Goal: Information Seeking & Learning: Find specific fact

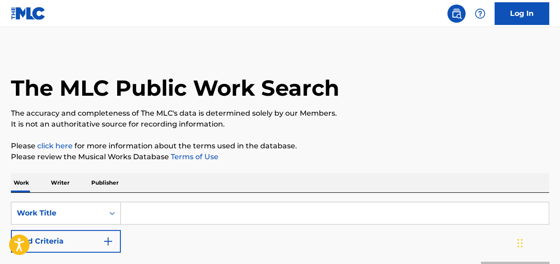
click at [238, 216] on input "Search Form" at bounding box center [335, 214] width 428 height 22
type input "BOARDWALK"
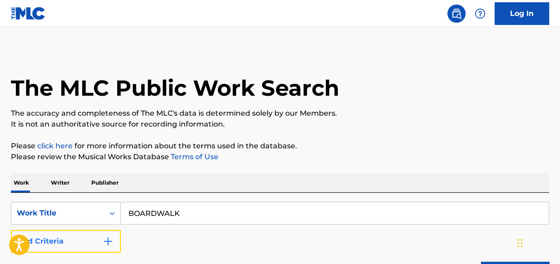
click at [112, 242] on img "Search Form" at bounding box center [108, 241] width 11 height 11
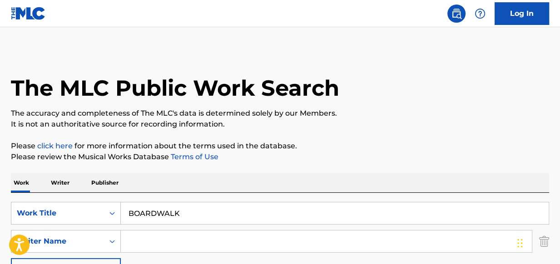
paste input "NS - [PERSON_NAME]"
drag, startPoint x: 167, startPoint y: 242, endPoint x: 0, endPoint y: 199, distance: 172.5
click at [0, 201] on html "Accessibility Screen-Reader Guide, Feedback, and Issue Reporting | New window C…" at bounding box center [280, 132] width 560 height 264
type input "[PERSON_NAME]"
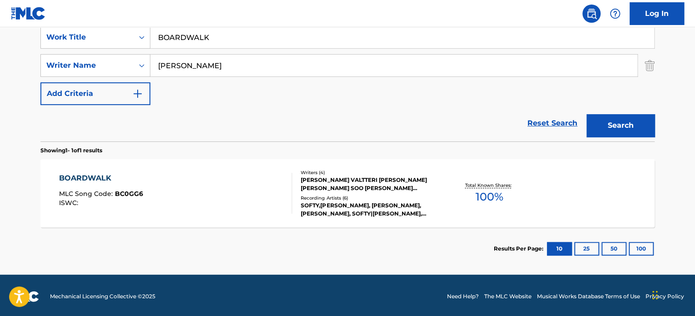
scroll to position [178, 0]
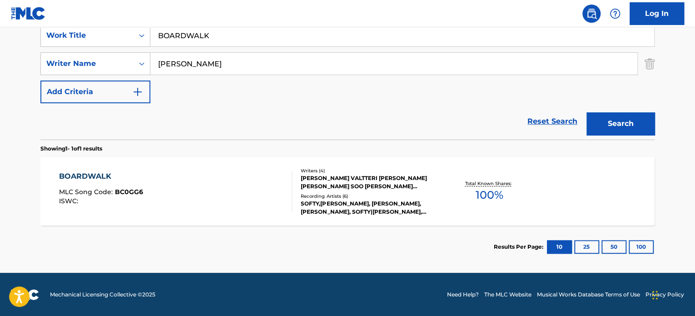
click at [493, 194] on span "100 %" at bounding box center [489, 195] width 28 height 16
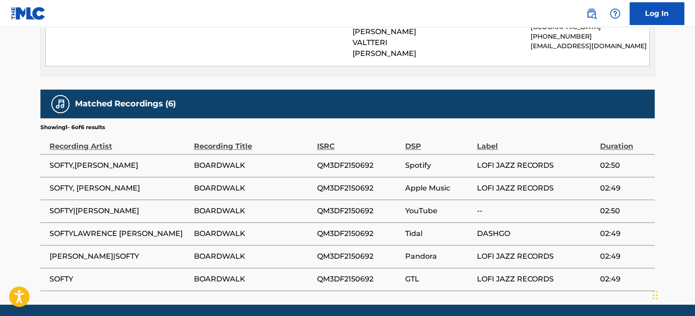
scroll to position [525, 0]
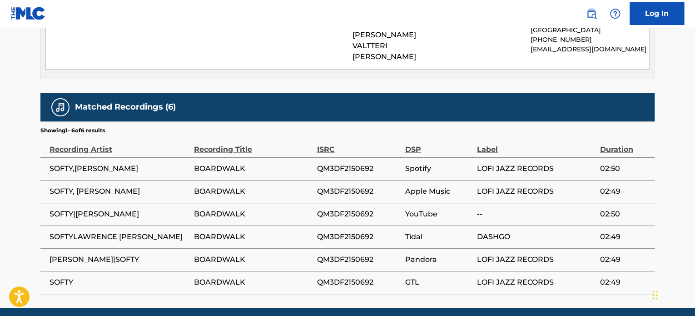
click at [354, 163] on span "QM3DF2150692" at bounding box center [358, 168] width 84 height 11
copy span "QM3DF2150692"
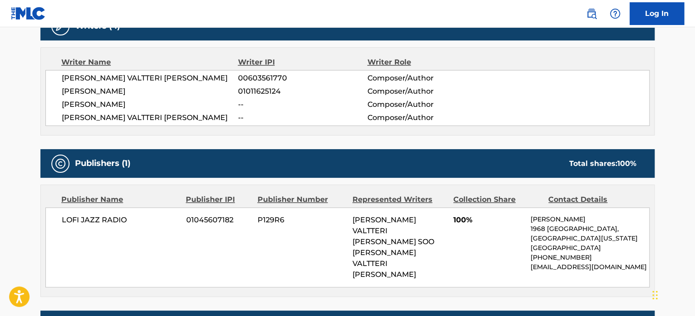
scroll to position [323, 0]
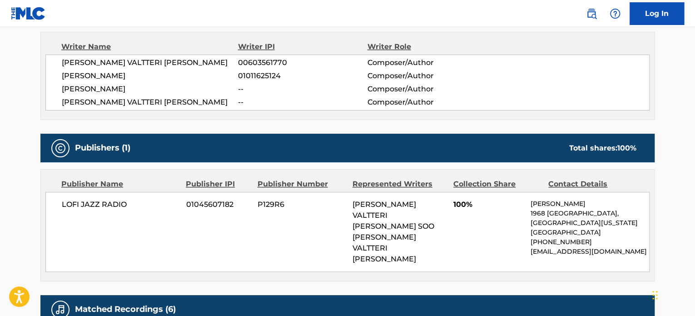
click at [115, 207] on span "LOFI JAZZ RADIO" at bounding box center [121, 204] width 118 height 11
copy div "LOFI JAZZ RADIO"
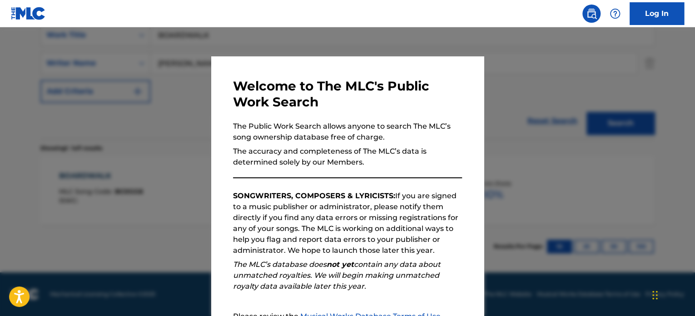
scroll to position [178, 0]
click at [351, 45] on div at bounding box center [347, 185] width 695 height 316
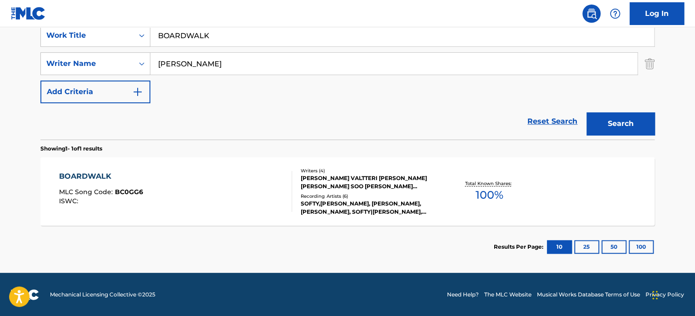
drag, startPoint x: 209, startPoint y: 25, endPoint x: 138, endPoint y: -1, distance: 75.8
type input "BOULEVARD WALK"
click at [559, 112] on button "Search" at bounding box center [620, 123] width 68 height 23
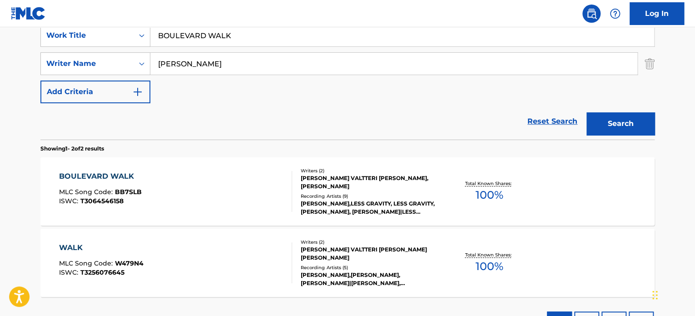
click at [490, 196] on span "100 %" at bounding box center [489, 195] width 28 height 16
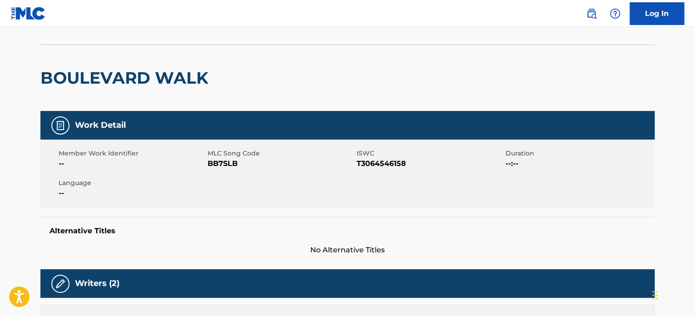
scroll to position [53, 0]
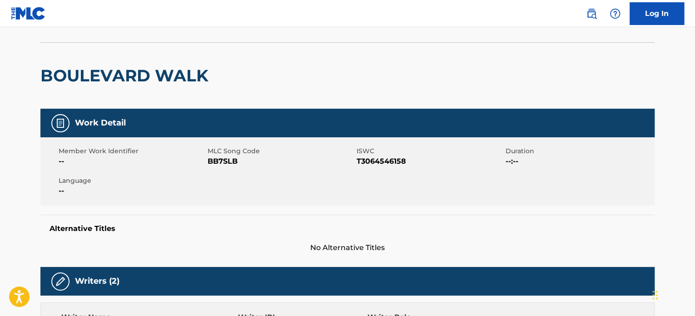
click at [396, 162] on span "T3064546158" at bounding box center [429, 161] width 147 height 11
click at [397, 161] on span "T3064546158" at bounding box center [429, 161] width 147 height 11
copy span "T3064546158"
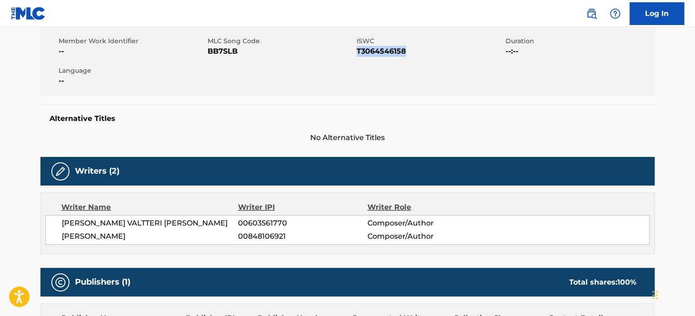
scroll to position [212, 0]
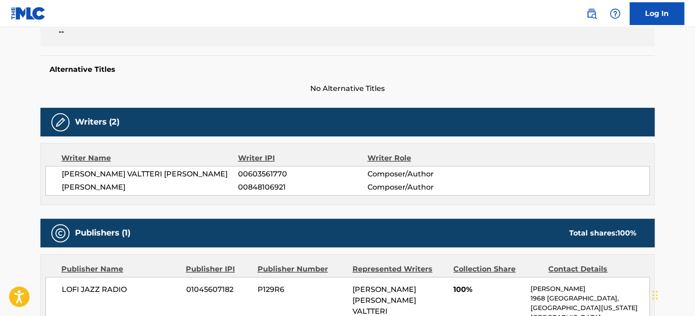
click at [142, 190] on span "[PERSON_NAME]" at bounding box center [150, 187] width 176 height 11
click at [142, 191] on span "[PERSON_NAME]" at bounding box center [150, 187] width 176 height 11
copy div "[PERSON_NAME]"
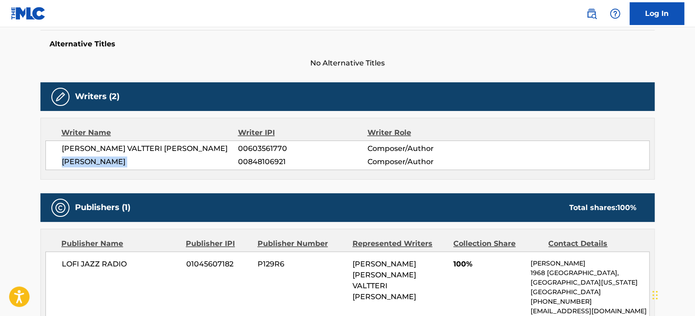
scroll to position [59, 0]
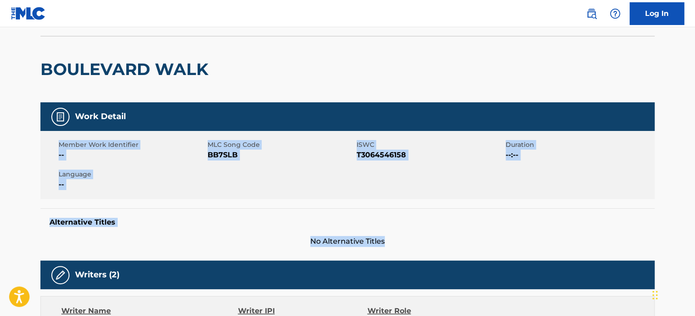
drag, startPoint x: 694, startPoint y: 105, endPoint x: 690, endPoint y: 137, distance: 32.4
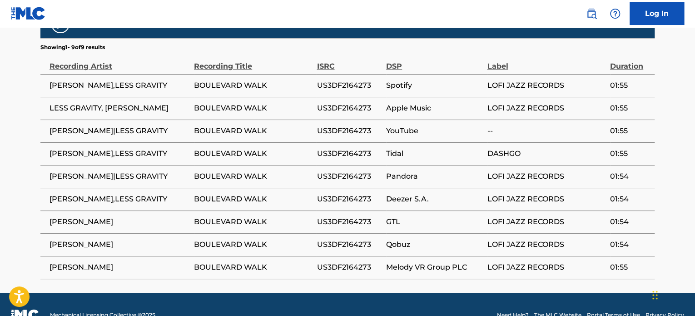
scroll to position [563, 0]
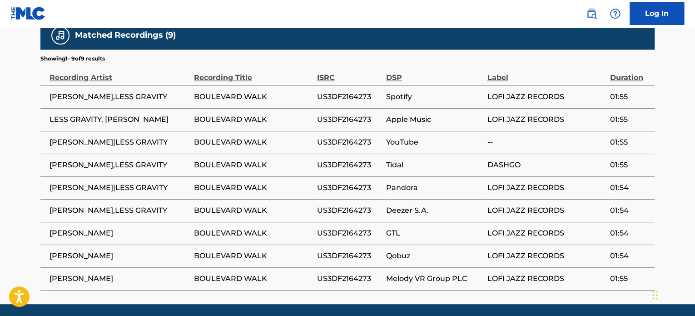
click at [338, 92] on span "US3DF2164273" at bounding box center [348, 96] width 65 height 11
copy span "US3DF2164273"
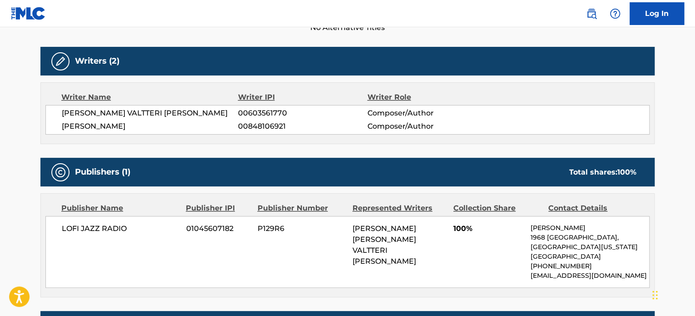
scroll to position [272, 0]
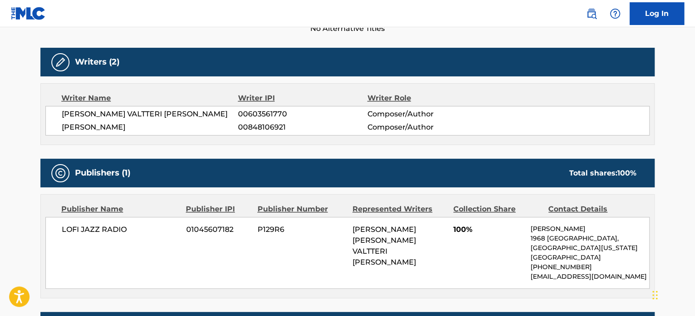
click at [83, 225] on span "LOFI JAZZ RADIO" at bounding box center [121, 229] width 118 height 11
copy div "LOFI JAZZ RADIO"
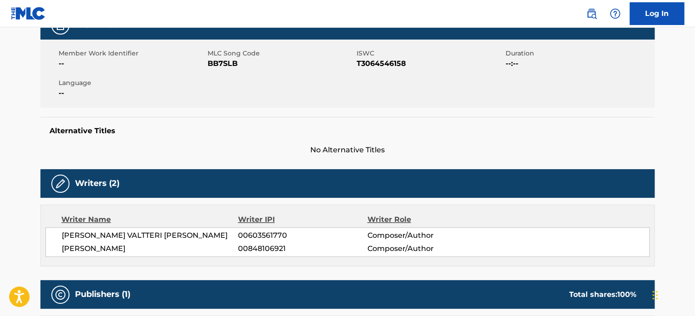
scroll to position [0, 0]
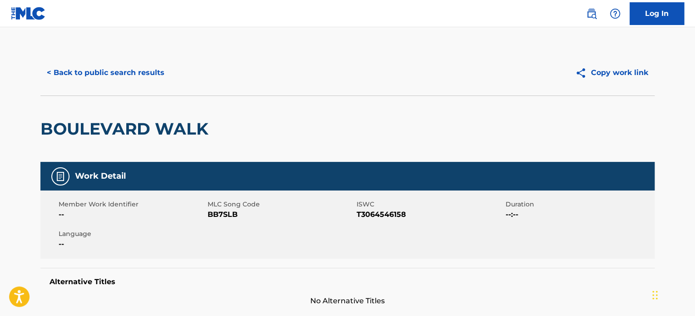
scroll to position [178, 0]
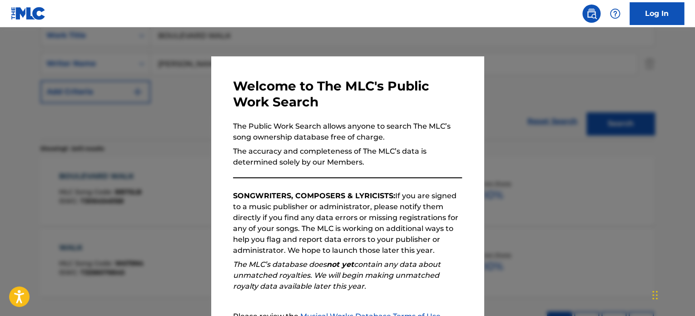
drag, startPoint x: 223, startPoint y: 44, endPoint x: 228, endPoint y: 43, distance: 5.1
click at [228, 43] on div at bounding box center [347, 185] width 695 height 316
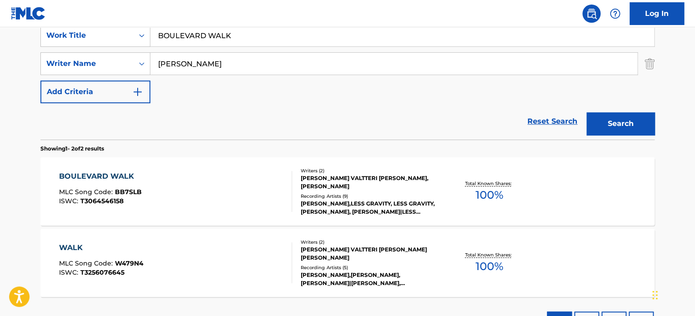
drag, startPoint x: 180, startPoint y: 15, endPoint x: 91, endPoint y: -13, distance: 93.1
type input "DAYTRIP"
click at [559, 112] on button "Search" at bounding box center [620, 123] width 68 height 23
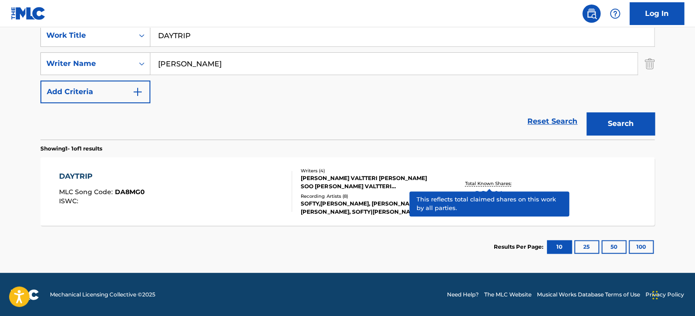
click at [492, 182] on p "Total Known Shares:" at bounding box center [488, 183] width 49 height 7
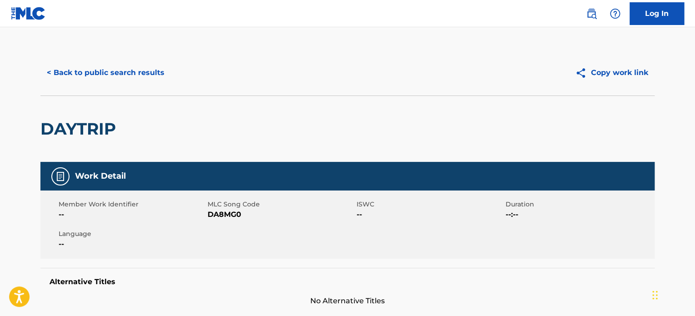
scroll to position [126, 0]
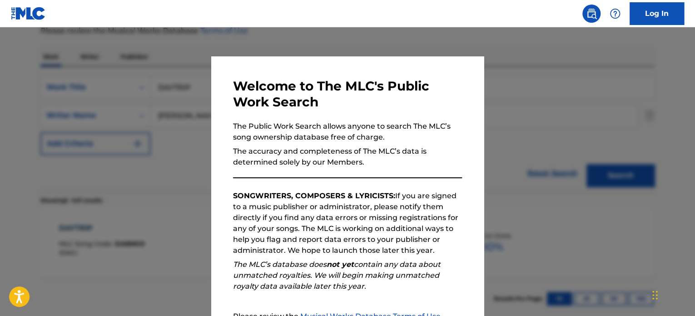
click at [558, 123] on div at bounding box center [347, 185] width 695 height 316
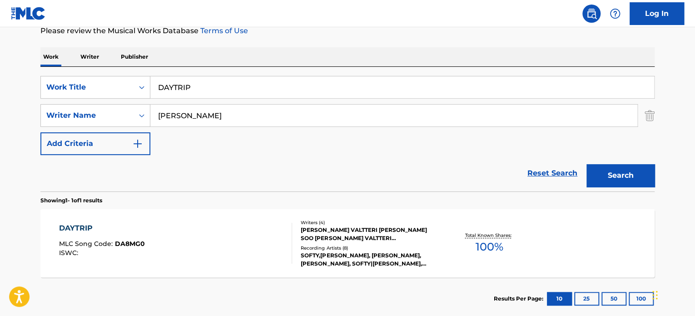
drag, startPoint x: 212, startPoint y: 90, endPoint x: 128, endPoint y: 38, distance: 99.7
click at [139, 48] on div "Work Writer Publisher SearchWithCriteria4b43cd25-f5bf-441a-b4b9-1111701e18b5 Wo…" at bounding box center [347, 183] width 614 height 272
type input "L"
type input "KOI"
click at [559, 164] on button "Search" at bounding box center [620, 175] width 68 height 23
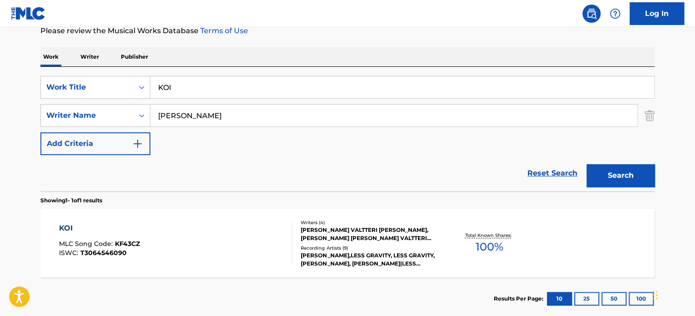
click at [504, 238] on div "Total Known Shares: 100 %" at bounding box center [489, 243] width 102 height 28
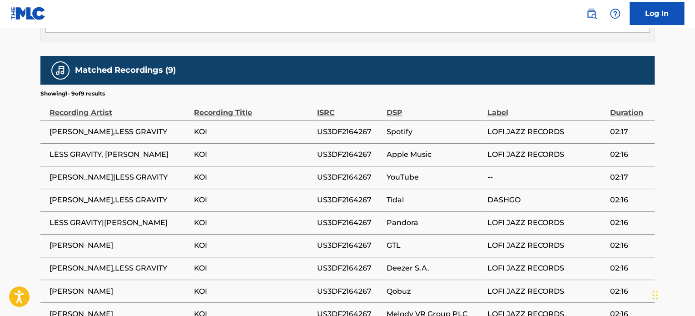
scroll to position [574, 0]
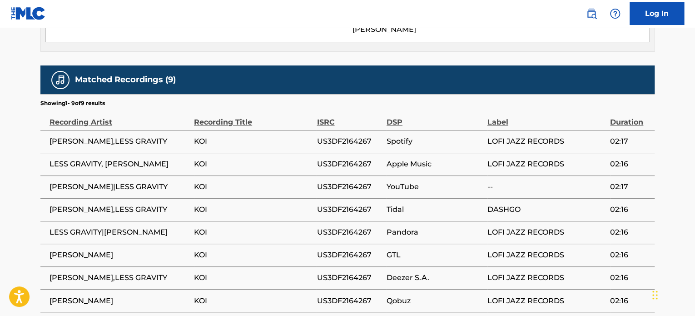
click at [331, 136] on span "US3DF2164267" at bounding box center [348, 141] width 65 height 11
copy span "US3DF2164267"
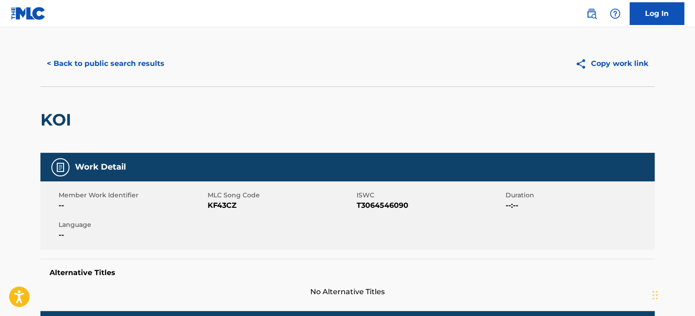
scroll to position [0, 0]
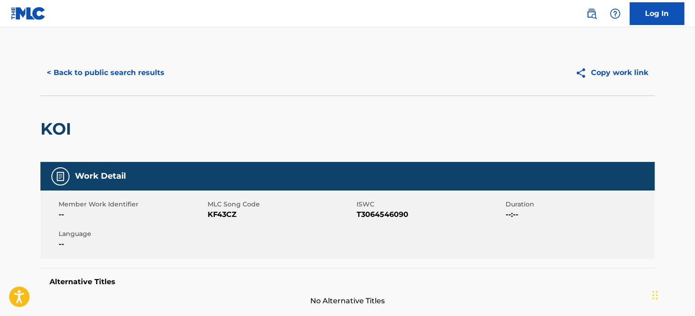
click at [379, 212] on span "T3064546090" at bounding box center [429, 214] width 147 height 11
copy span "T3064546090"
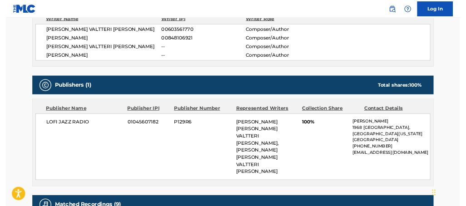
scroll to position [325, 0]
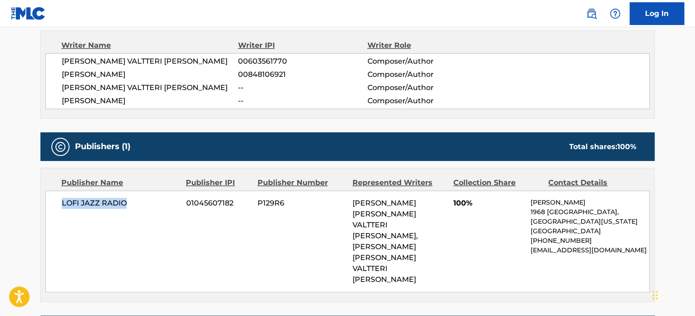
drag, startPoint x: 64, startPoint y: 202, endPoint x: 138, endPoint y: 205, distance: 74.5
click at [142, 205] on span "LOFI JAZZ RADIO" at bounding box center [121, 203] width 118 height 11
copy span "LOFI JAZZ RADIO"
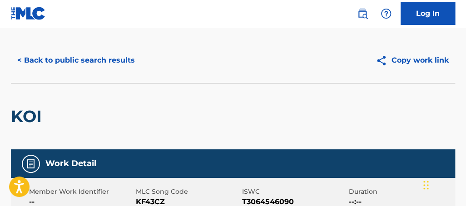
scroll to position [9, 0]
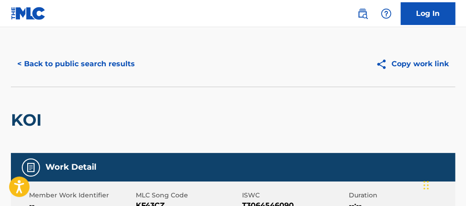
scroll to position [126, 0]
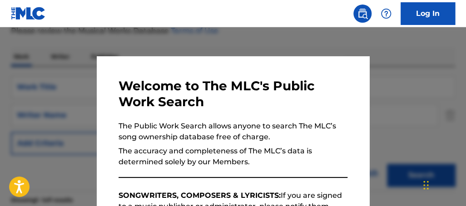
click at [243, 35] on div at bounding box center [233, 130] width 466 height 206
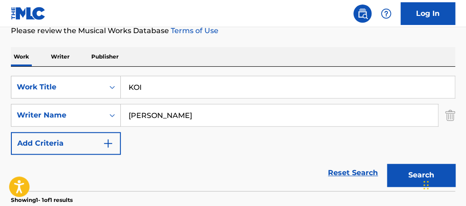
drag, startPoint x: 162, startPoint y: 96, endPoint x: 69, endPoint y: 55, distance: 101.2
click at [85, 62] on div "Work Writer Publisher SearchWithCriteria4b43cd25-f5bf-441a-b4b9-1111701e18b5 Wo…" at bounding box center [233, 183] width 444 height 272
type input "MEMORIES"
click at [387, 164] on button "Search" at bounding box center [421, 175] width 68 height 23
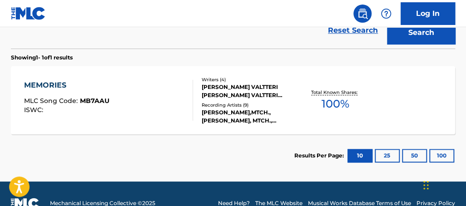
scroll to position [269, 0]
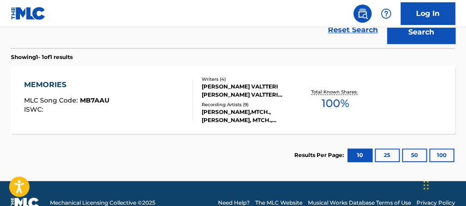
click at [338, 104] on span "100 %" at bounding box center [335, 103] width 28 height 16
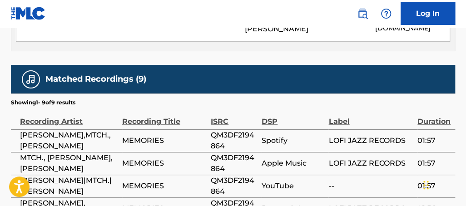
scroll to position [598, 0]
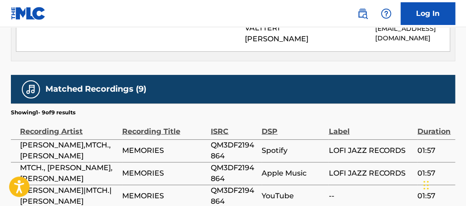
click at [227, 140] on span "QM3DF2194864" at bounding box center [234, 151] width 46 height 22
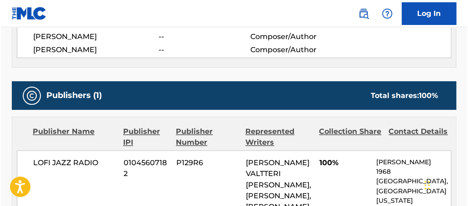
scroll to position [399, 0]
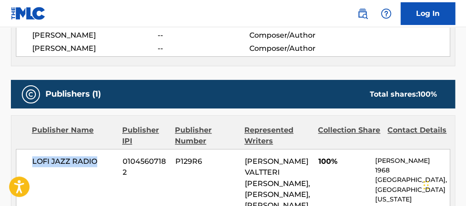
drag, startPoint x: 103, startPoint y: 138, endPoint x: 44, endPoint y: 140, distance: 58.6
click at [31, 149] on div "LOFI JAZZ RADIO 01045607182 P129R6 [PERSON_NAME] VALTTERI [PERSON_NAME], [PERSO…" at bounding box center [233, 200] width 434 height 102
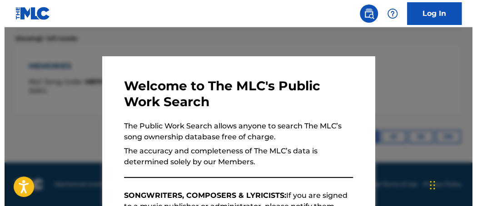
scroll to position [287, 0]
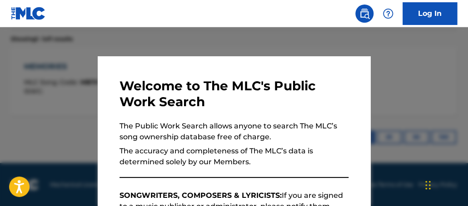
click at [254, 41] on div at bounding box center [234, 130] width 468 height 206
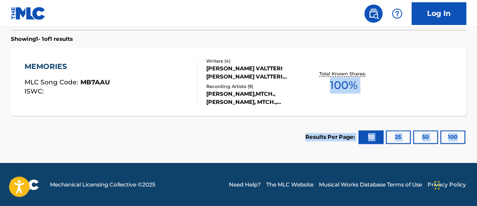
drag, startPoint x: 476, startPoint y: 127, endPoint x: 470, endPoint y: 111, distance: 16.8
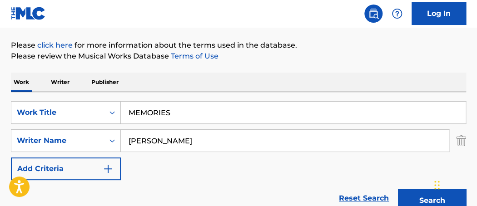
scroll to position [110, 0]
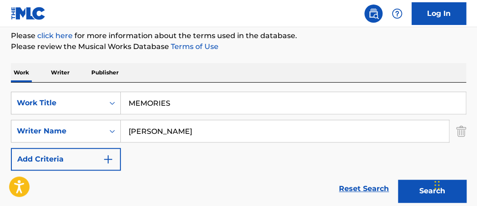
drag, startPoint x: 178, startPoint y: 96, endPoint x: 15, endPoint y: 54, distance: 168.8
click at [16, 54] on div "The MLC Public Work Search The accuracy and completeness of The MLC's data is d…" at bounding box center [238, 138] width 477 height 396
type input "NOWHERE TO GO"
click at [398, 180] on button "Search" at bounding box center [432, 191] width 68 height 23
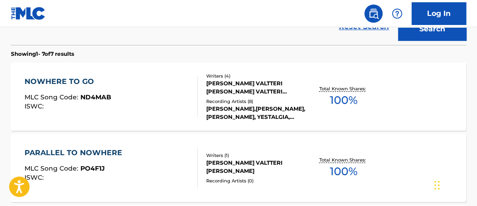
scroll to position [276, 0]
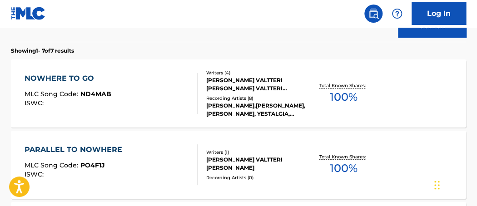
click at [351, 102] on span "100 %" at bounding box center [344, 97] width 28 height 16
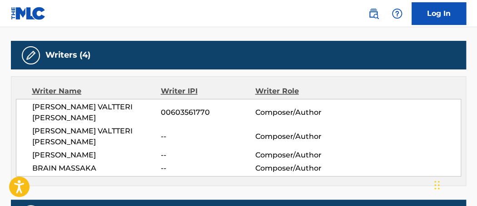
scroll to position [281, 0]
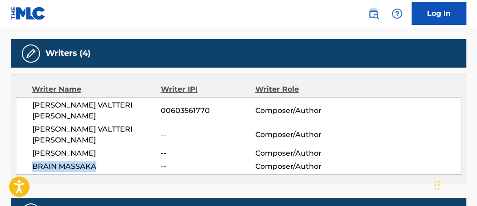
drag, startPoint x: 95, startPoint y: 145, endPoint x: 28, endPoint y: 149, distance: 67.4
click at [28, 149] on div "[PERSON_NAME] VALTTERI [PERSON_NAME] 00603561770 Composer/Author [PERSON_NAME] …" at bounding box center [238, 136] width 445 height 78
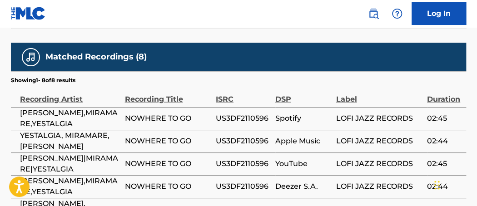
scroll to position [610, 0]
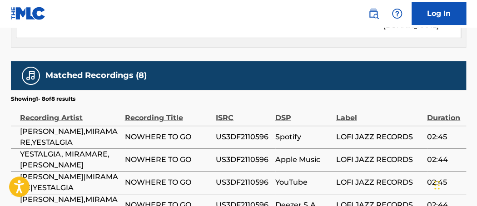
click at [258, 132] on span "US3DF2110596" at bounding box center [243, 137] width 55 height 11
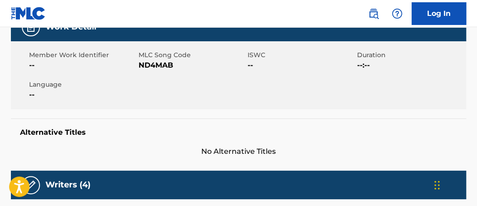
scroll to position [0, 0]
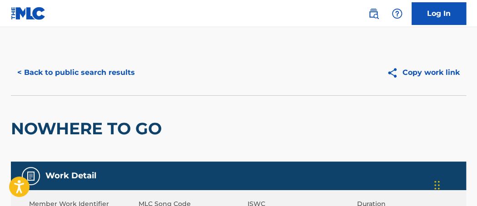
scroll to position [327, 0]
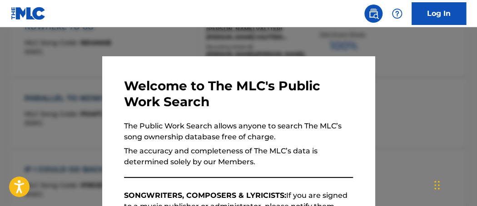
click at [351, 47] on div at bounding box center [238, 130] width 477 height 206
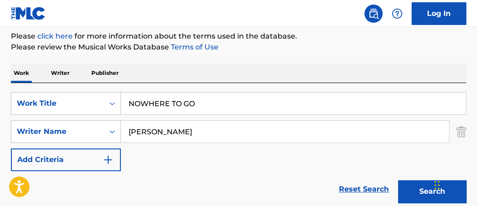
scroll to position [112, 0]
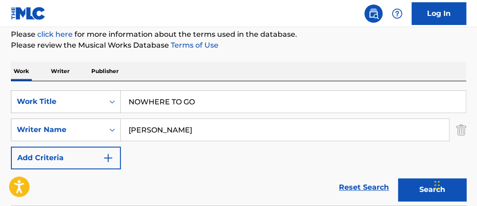
drag, startPoint x: 205, startPoint y: 105, endPoint x: 5, endPoint y: 59, distance: 205.9
type input "PANORAMA"
click at [398, 178] on button "Search" at bounding box center [432, 189] width 68 height 23
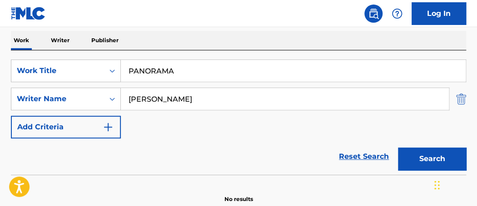
scroll to position [144, 0]
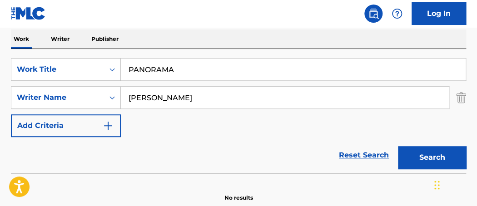
drag, startPoint x: 198, startPoint y: 97, endPoint x: 410, endPoint y: 99, distance: 212.0
click at [324, 109] on div "[PERSON_NAME]" at bounding box center [285, 97] width 328 height 23
type input "[PERSON_NAME]"
click at [398, 146] on button "Search" at bounding box center [432, 157] width 68 height 23
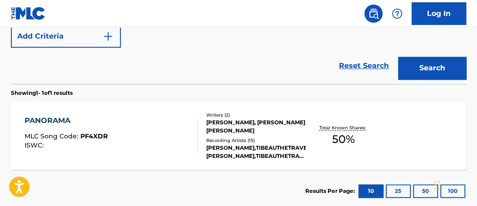
scroll to position [247, 0]
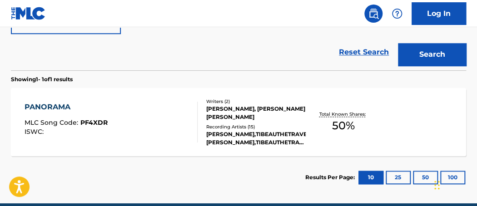
click at [350, 125] on span "50 %" at bounding box center [343, 126] width 23 height 16
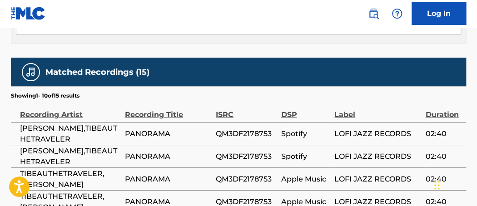
scroll to position [561, 0]
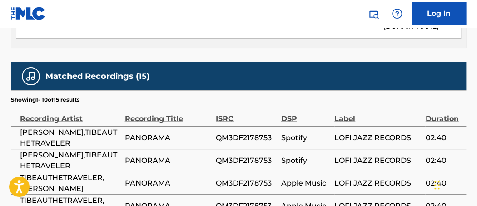
click at [231, 134] on span "QM3DF2178753" at bounding box center [246, 137] width 61 height 11
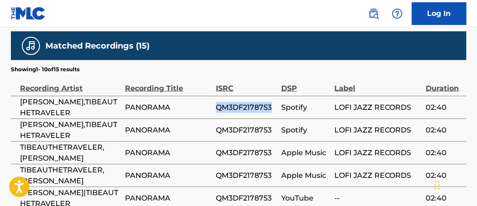
scroll to position [583, 0]
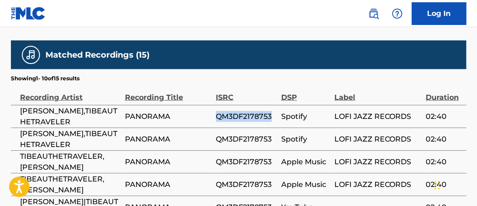
drag, startPoint x: 59, startPoint y: 143, endPoint x: 96, endPoint y: 158, distance: 40.1
click at [96, 150] on span "[PERSON_NAME],TIBEAUTHETRAVELER" at bounding box center [70, 139] width 100 height 22
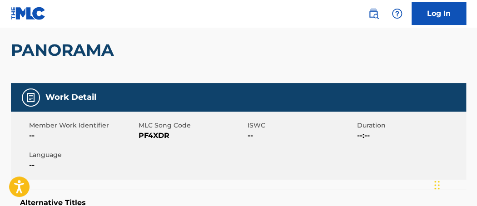
scroll to position [116, 0]
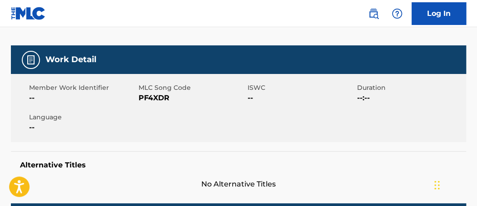
drag, startPoint x: 477, startPoint y: 51, endPoint x: 479, endPoint y: 60, distance: 9.4
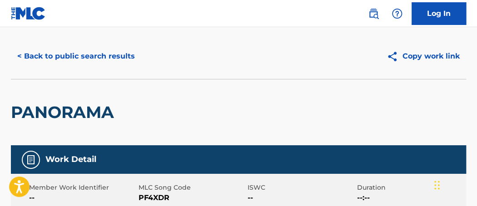
scroll to position [17, 0]
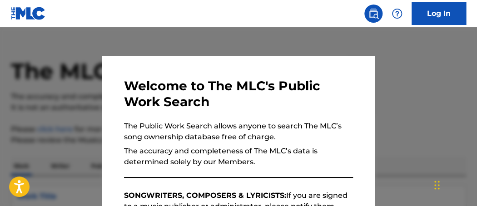
scroll to position [287, 0]
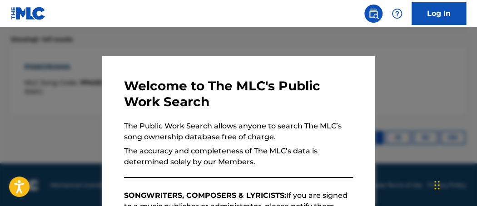
drag, startPoint x: 172, startPoint y: 35, endPoint x: 200, endPoint y: 55, distance: 34.3
click at [174, 40] on div at bounding box center [238, 130] width 477 height 206
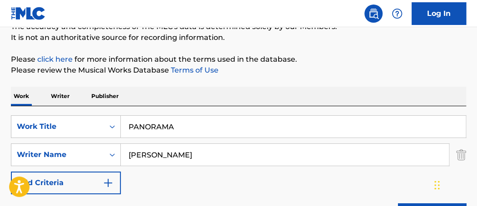
scroll to position [94, 0]
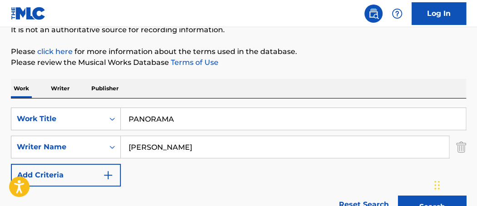
drag, startPoint x: 156, startPoint y: 120, endPoint x: 193, endPoint y: 119, distance: 36.8
click at [188, 121] on input "PANORAMA" at bounding box center [293, 119] width 345 height 22
type input "PARK BENCH"
click at [398, 196] on button "Search" at bounding box center [432, 207] width 68 height 23
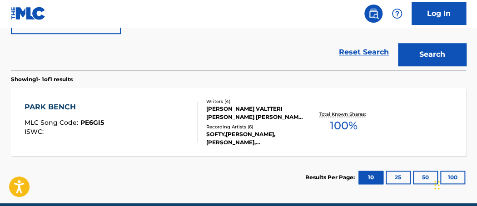
scroll to position [257, 0]
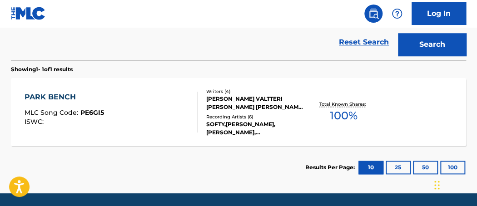
click at [345, 114] on span "100 %" at bounding box center [344, 116] width 28 height 16
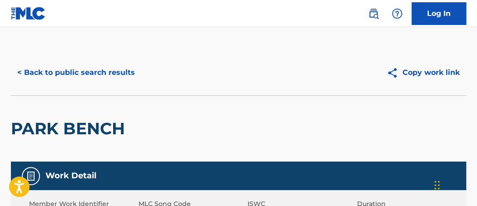
drag, startPoint x: 478, startPoint y: 46, endPoint x: 479, endPoint y: 40, distance: 6.0
click at [477, 51] on html "Accessibility Screen-Reader Guide, Feedback, and Issue Reporting | New window C…" at bounding box center [238, 103] width 477 height 206
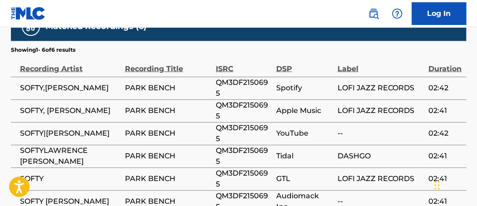
scroll to position [635, 0]
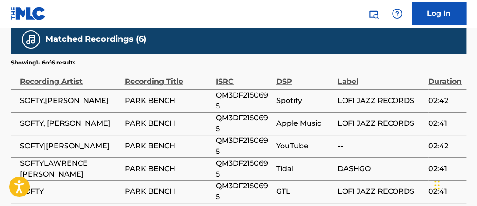
click at [223, 90] on span "QM3DF2150695" at bounding box center [243, 101] width 55 height 22
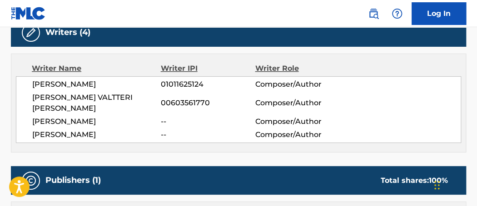
scroll to position [295, 0]
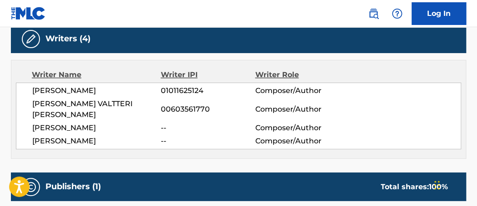
click at [73, 136] on span "[PERSON_NAME]" at bounding box center [96, 141] width 128 height 11
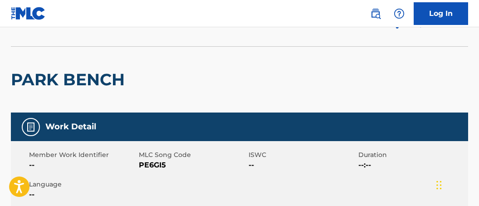
scroll to position [45, 0]
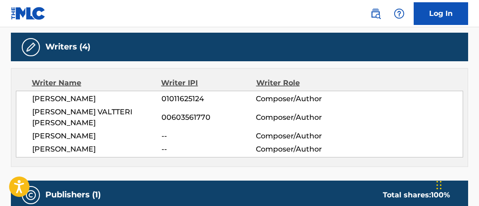
scroll to position [268, 0]
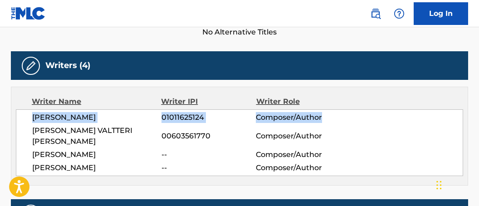
drag, startPoint x: 478, startPoint y: 87, endPoint x: 482, endPoint y: 112, distance: 25.3
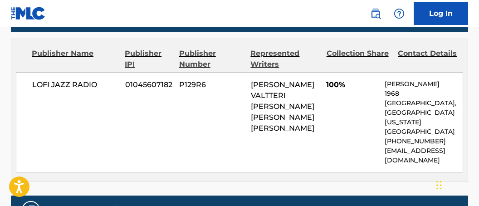
scroll to position [455, 0]
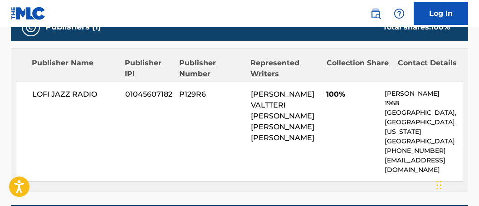
click at [84, 89] on span "LOFI JAZZ RADIO" at bounding box center [75, 94] width 86 height 11
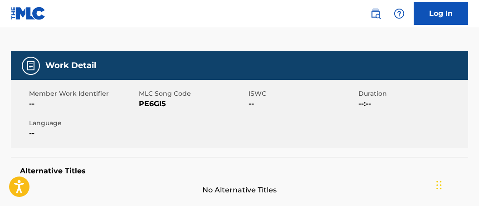
scroll to position [0, 0]
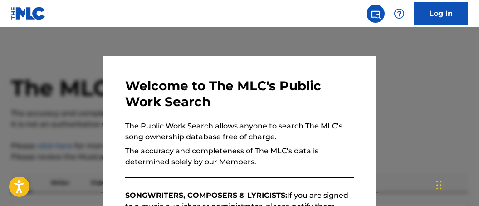
scroll to position [287, 0]
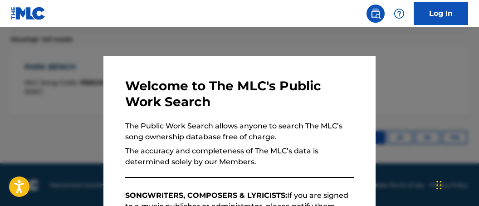
drag, startPoint x: 146, startPoint y: 34, endPoint x: 153, endPoint y: 38, distance: 7.3
click at [148, 35] on div at bounding box center [239, 130] width 479 height 206
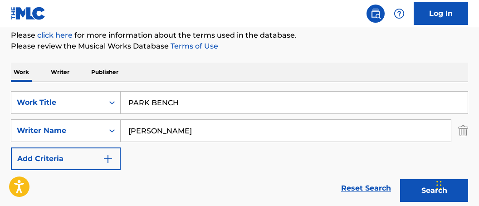
scroll to position [114, 0]
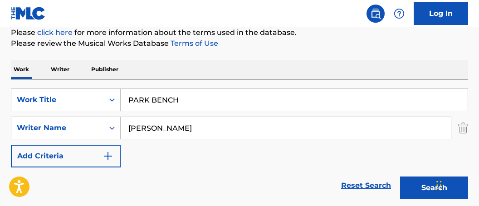
drag, startPoint x: 215, startPoint y: 100, endPoint x: -29, endPoint y: 65, distance: 246.3
type input "PILLOW TALK"
click at [400, 177] on button "Search" at bounding box center [434, 188] width 68 height 23
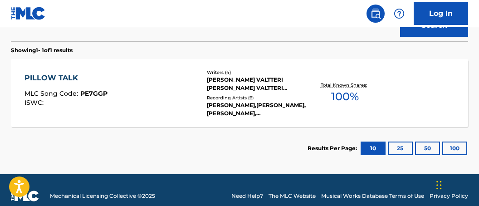
scroll to position [279, 0]
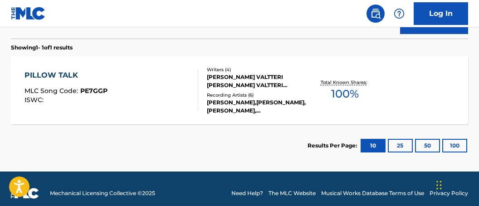
click at [348, 90] on span "100 %" at bounding box center [345, 94] width 28 height 16
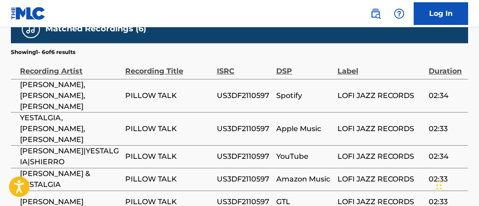
scroll to position [656, 0]
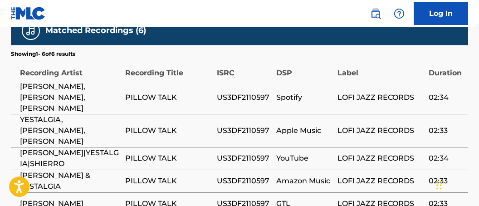
click at [249, 92] on span "US3DF2110597" at bounding box center [244, 97] width 55 height 11
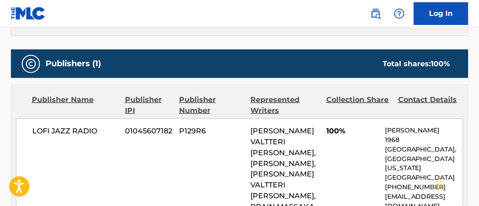
scroll to position [416, 0]
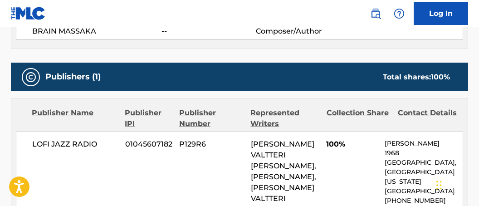
click at [77, 139] on span "LOFI JAZZ RADIO" at bounding box center [75, 144] width 86 height 11
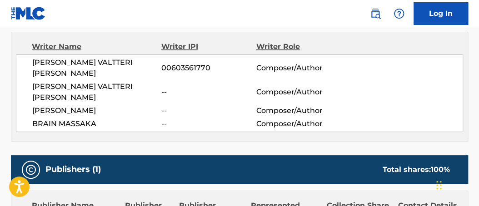
scroll to position [287, 0]
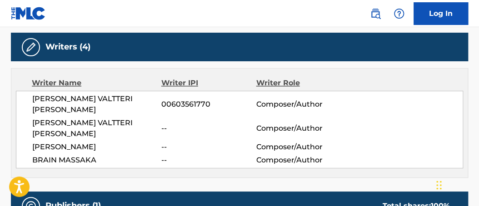
click at [79, 155] on span "BRAIN MASSAKA" at bounding box center [96, 160] width 129 height 11
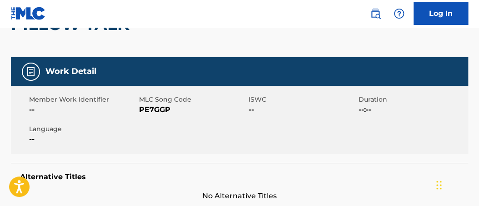
scroll to position [0, 0]
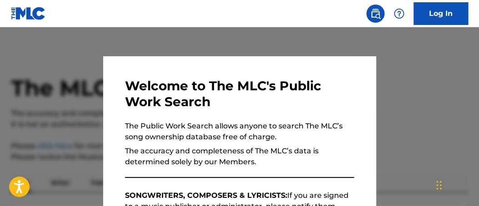
scroll to position [287, 0]
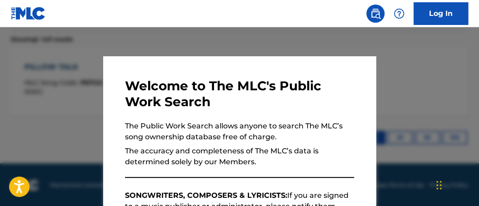
drag, startPoint x: 157, startPoint y: 40, endPoint x: 178, endPoint y: 41, distance: 21.4
click at [158, 40] on div at bounding box center [239, 130] width 479 height 206
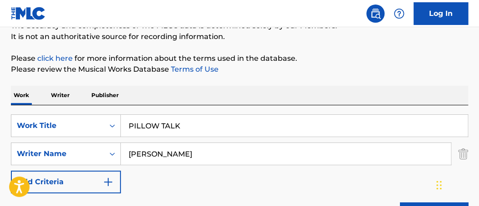
scroll to position [97, 0]
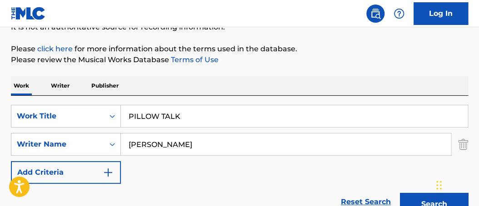
drag, startPoint x: 191, startPoint y: 110, endPoint x: 50, endPoint y: 66, distance: 147.0
click at [52, 73] on div "The MLC Public Work Search The accuracy and completeness of The MLC's data is d…" at bounding box center [239, 151] width 479 height 396
type input "RAIN FALLS"
click at [400, 193] on button "Search" at bounding box center [434, 204] width 68 height 23
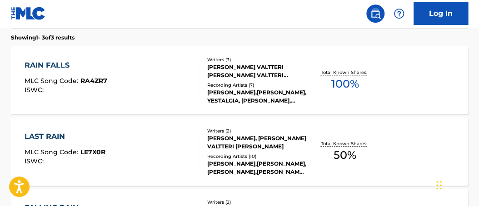
scroll to position [289, 0]
click at [350, 67] on div "Total Known Shares: 100 %" at bounding box center [344, 81] width 76 height 28
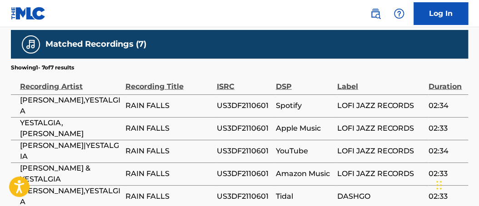
scroll to position [625, 0]
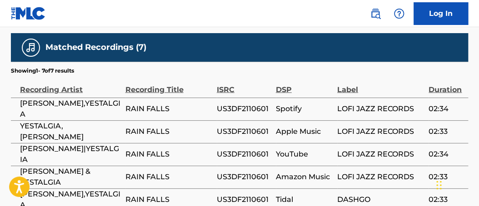
click at [253, 104] on span "US3DF2110601" at bounding box center [244, 109] width 54 height 11
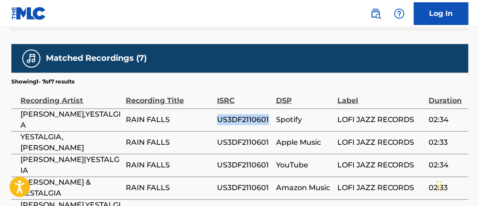
scroll to position [612, 0]
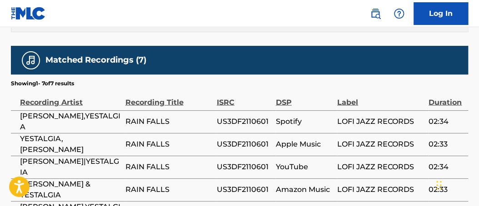
click at [77, 111] on span "[PERSON_NAME],YESTALGIA" at bounding box center [70, 122] width 101 height 22
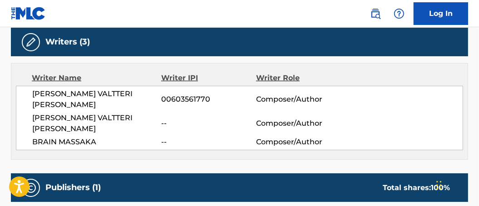
scroll to position [295, 0]
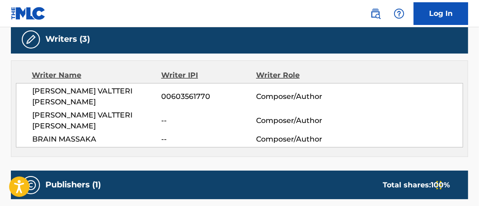
click at [98, 134] on span "BRAIN MASSAKA" at bounding box center [96, 139] width 129 height 11
click at [82, 134] on span "BRAIN MASSAKA" at bounding box center [96, 139] width 129 height 11
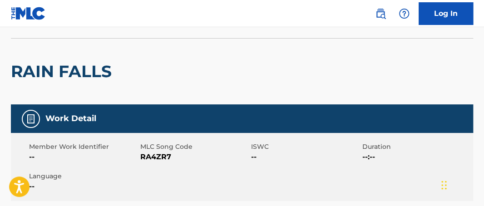
scroll to position [0, 0]
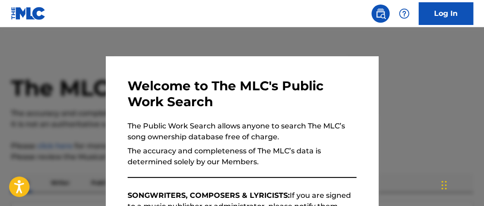
scroll to position [341, 0]
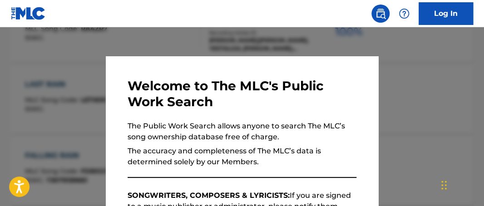
drag, startPoint x: 174, startPoint y: 35, endPoint x: 257, endPoint y: 45, distance: 83.3
click at [185, 34] on div at bounding box center [242, 130] width 484 height 206
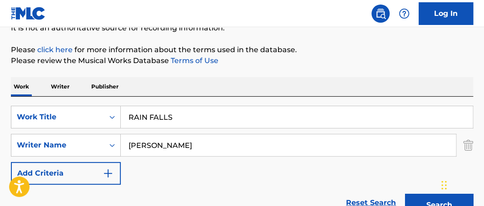
scroll to position [97, 0]
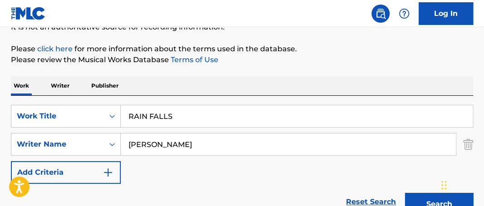
drag, startPoint x: 227, startPoint y: 114, endPoint x: 44, endPoint y: 42, distance: 197.0
type input "R"
type input "SILK"
click at [405, 193] on button "Search" at bounding box center [439, 204] width 68 height 23
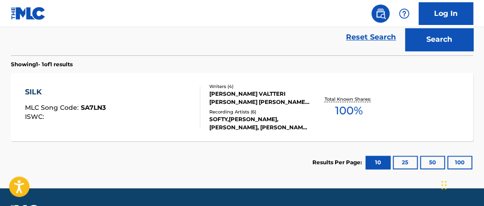
scroll to position [262, 0]
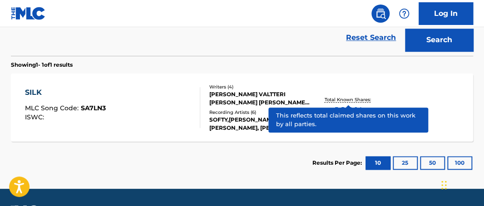
click at [356, 99] on p "Total Known Shares:" at bounding box center [348, 99] width 49 height 7
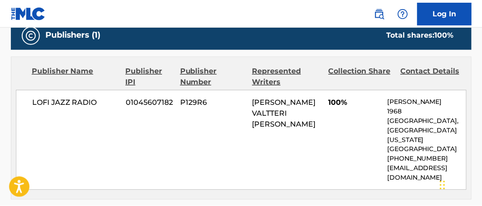
scroll to position [453, 0]
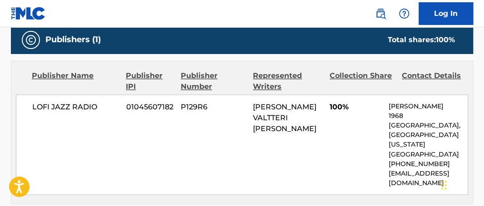
click at [54, 102] on span "LOFI JAZZ RADIO" at bounding box center [75, 107] width 87 height 11
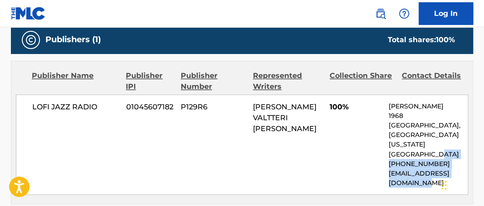
drag, startPoint x: 483, startPoint y: 121, endPoint x: 477, endPoint y: 128, distance: 9.4
click at [479, 142] on div "< Back to public search results Copy work link SILK Work Detail Member Work Ide…" at bounding box center [242, 8] width 484 height 822
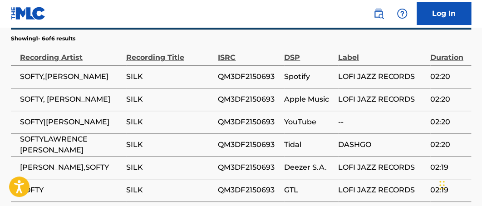
scroll to position [672, 0]
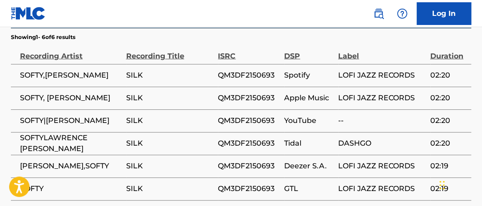
click at [249, 132] on td "QM3DF2150693" at bounding box center [251, 143] width 66 height 23
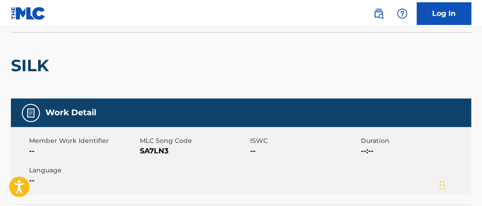
scroll to position [0, 0]
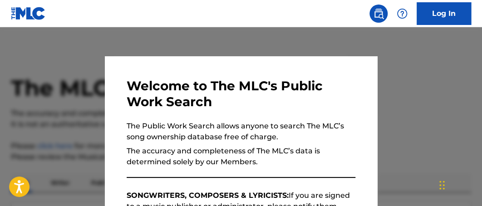
scroll to position [287, 0]
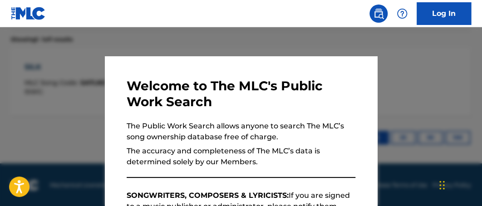
click at [200, 24] on nav "Log In" at bounding box center [241, 13] width 482 height 27
click at [206, 35] on div at bounding box center [241, 130] width 482 height 206
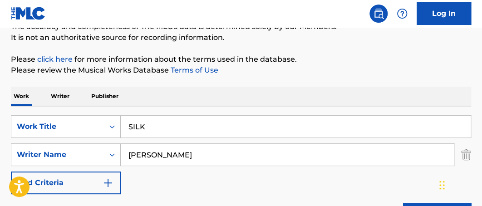
scroll to position [107, 0]
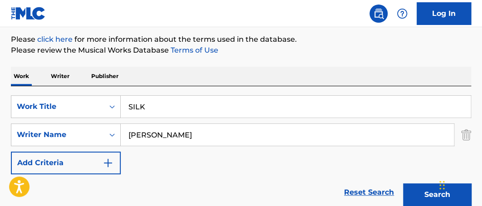
drag, startPoint x: 175, startPoint y: 104, endPoint x: 60, endPoint y: 67, distance: 120.3
click at [61, 69] on div "Work Writer Publisher SearchWithCriteria4b43cd25-f5bf-441a-b4b9-1111701e18b5 Wo…" at bounding box center [241, 203] width 460 height 272
type input "SKINNY DIPPIN'"
click at [403, 183] on button "Search" at bounding box center [437, 194] width 68 height 23
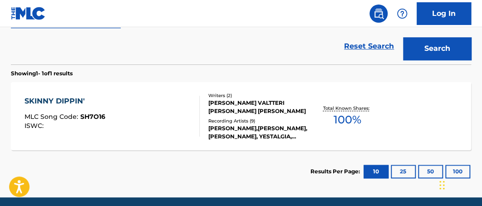
scroll to position [252, 0]
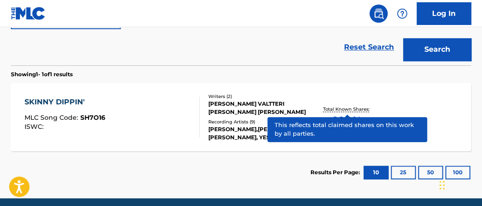
click at [356, 111] on p "Total Known Shares:" at bounding box center [347, 109] width 49 height 7
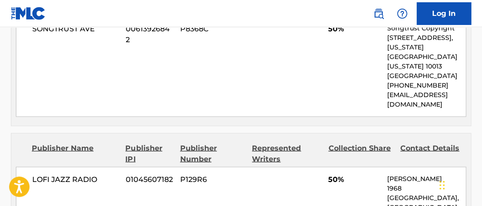
scroll to position [494, 0]
click at [88, 174] on span "LOFI JAZZ RADIO" at bounding box center [75, 179] width 87 height 11
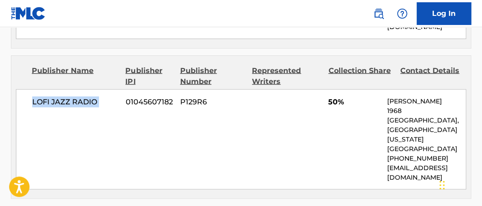
scroll to position [582, 0]
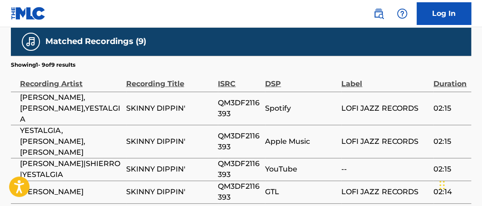
scroll to position [753, 0]
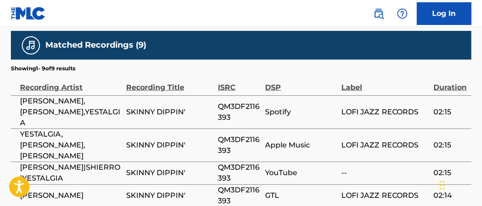
click at [230, 101] on span "QM3DF2116393" at bounding box center [239, 112] width 43 height 22
click at [231, 101] on span "QM3DF2116393" at bounding box center [239, 112] width 43 height 22
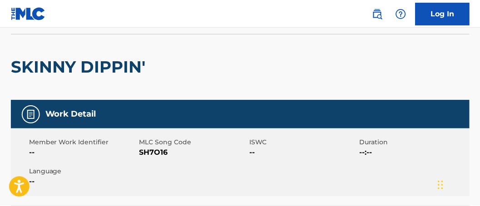
scroll to position [54, 0]
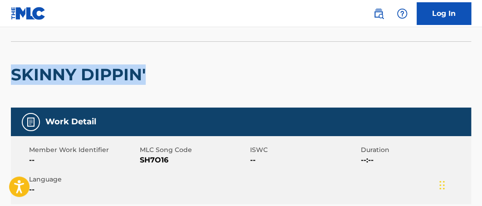
drag, startPoint x: 481, startPoint y: 32, endPoint x: 486, endPoint y: 43, distance: 11.8
click at [482, 43] on html "Accessibility Screen-Reader Guide, Feedback, and Issue Reporting | New window C…" at bounding box center [241, 49] width 482 height 206
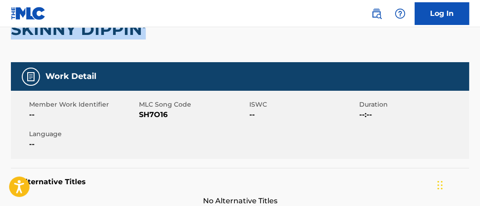
scroll to position [0, 0]
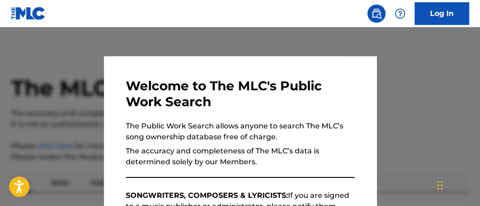
scroll to position [287, 0]
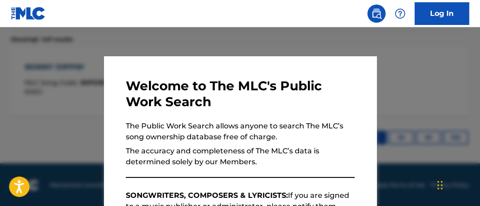
drag, startPoint x: 203, startPoint y: 44, endPoint x: 218, endPoint y: 54, distance: 17.9
click at [204, 44] on div at bounding box center [240, 130] width 480 height 206
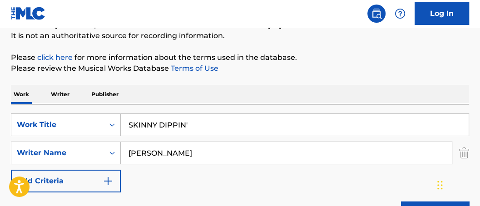
scroll to position [84, 0]
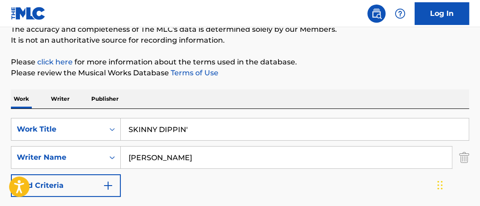
drag, startPoint x: 212, startPoint y: 126, endPoint x: 5, endPoint y: 74, distance: 212.5
click at [13, 77] on div "The MLC Public Work Search The accuracy and completeness of The MLC's data is d…" at bounding box center [240, 164] width 480 height 396
type input "SOUVENIR"
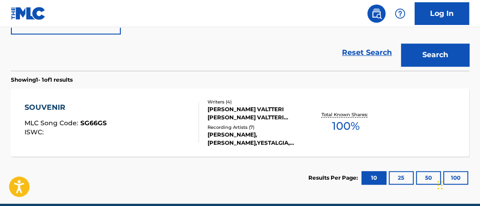
scroll to position [247, 0]
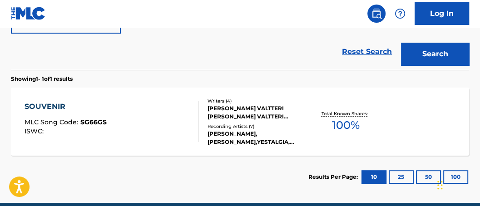
click at [351, 127] on span "100 %" at bounding box center [346, 125] width 28 height 16
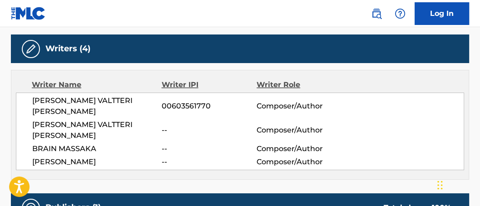
scroll to position [291, 0]
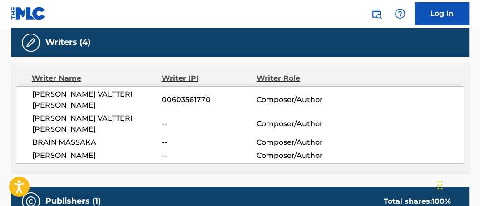
click at [72, 137] on span "BRAIN MASSAKA" at bounding box center [96, 142] width 129 height 11
click at [73, 137] on span "BRAIN MASSAKA" at bounding box center [96, 142] width 129 height 11
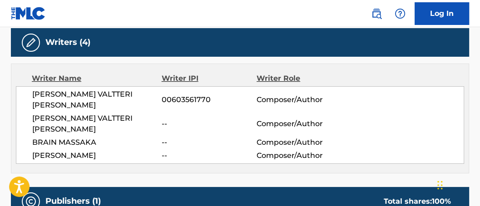
click at [81, 150] on span "[PERSON_NAME]" at bounding box center [96, 155] width 129 height 11
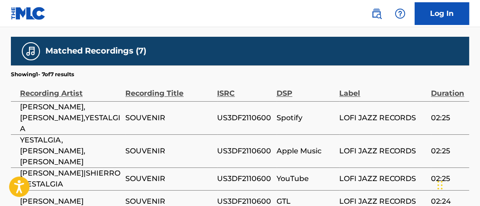
scroll to position [623, 0]
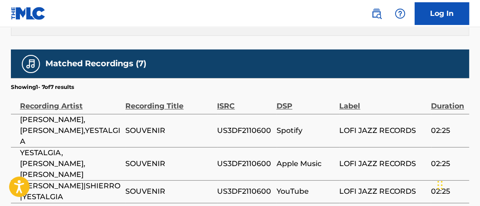
click at [237, 125] on span "US3DF2110600" at bounding box center [244, 130] width 55 height 11
click at [30, 148] on span "YESTALGIA, [PERSON_NAME], [PERSON_NAME]" at bounding box center [70, 164] width 101 height 33
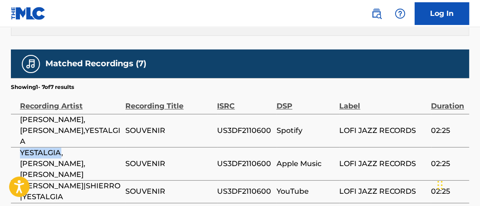
click at [30, 148] on span "YESTALGIA, [PERSON_NAME], [PERSON_NAME]" at bounding box center [70, 164] width 101 height 33
click at [87, 148] on span "YESTALGIA, [PERSON_NAME], [PERSON_NAME]" at bounding box center [70, 164] width 101 height 33
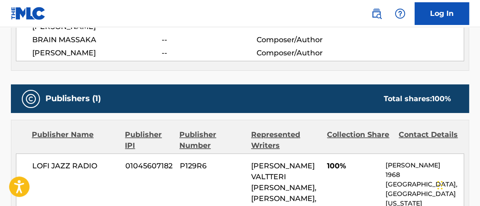
scroll to position [378, 0]
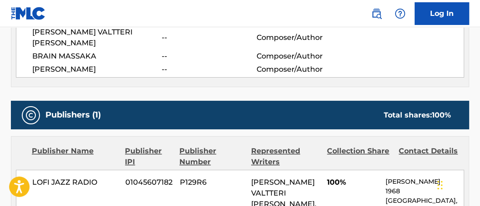
click at [81, 177] on span "LOFI JAZZ RADIO" at bounding box center [75, 182] width 86 height 11
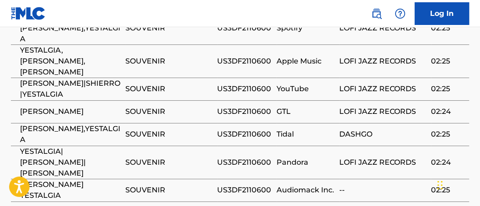
scroll to position [727, 0]
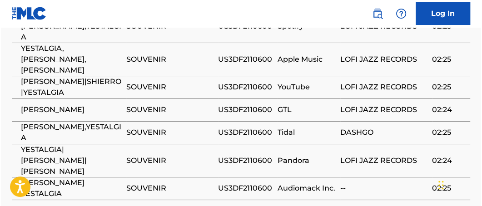
scroll to position [287, 0]
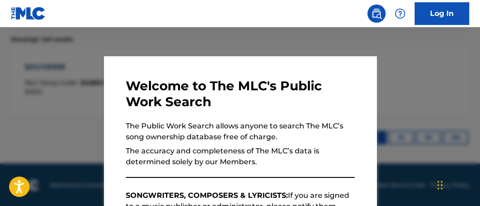
click at [286, 37] on div at bounding box center [240, 130] width 480 height 206
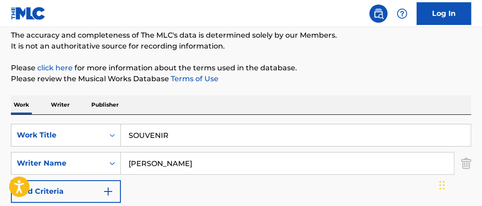
scroll to position [81, 0]
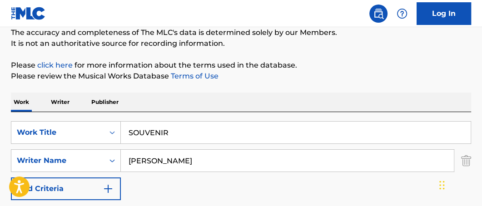
drag, startPoint x: 207, startPoint y: 128, endPoint x: 18, endPoint y: 103, distance: 190.6
type input "TAKE ME"
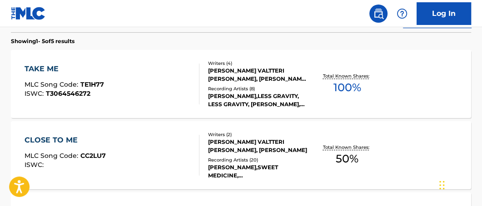
scroll to position [281, 0]
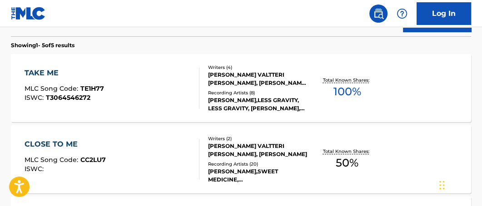
click at [350, 85] on span "100 %" at bounding box center [347, 92] width 28 height 16
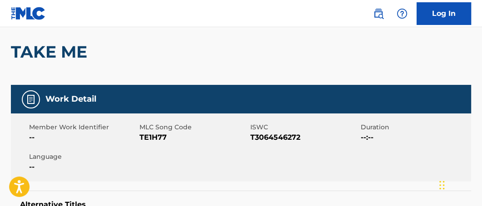
scroll to position [99, 0]
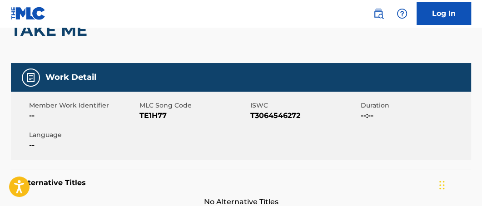
click at [269, 114] on span "T3064546272" at bounding box center [304, 115] width 108 height 11
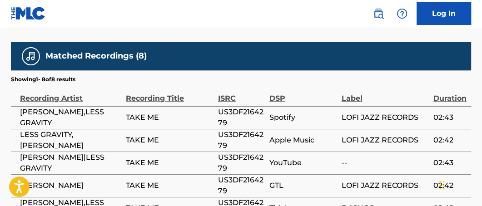
scroll to position [626, 0]
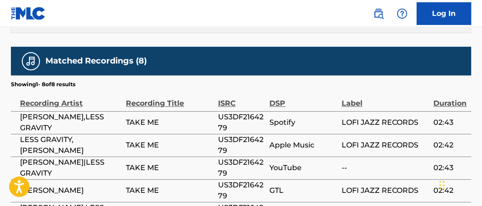
click at [219, 112] on span "US3DF2164279" at bounding box center [241, 123] width 47 height 22
click at [220, 112] on span "US3DF2164279" at bounding box center [241, 123] width 47 height 22
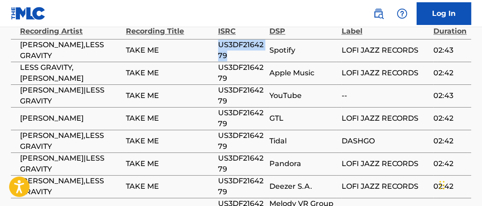
scroll to position [695, 0]
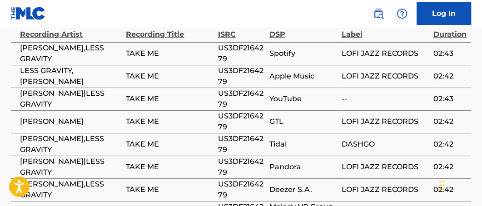
click at [108, 133] on span "[PERSON_NAME],LESS GRAVITY" at bounding box center [70, 144] width 101 height 22
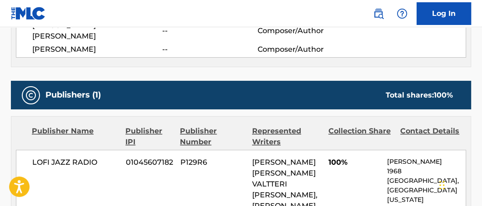
scroll to position [384, 0]
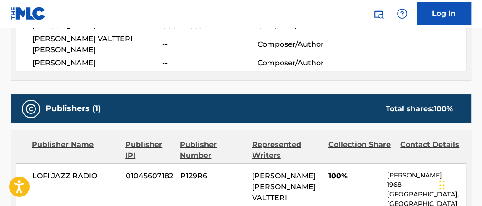
click at [74, 171] on span "LOFI JAZZ RADIO" at bounding box center [75, 176] width 87 height 11
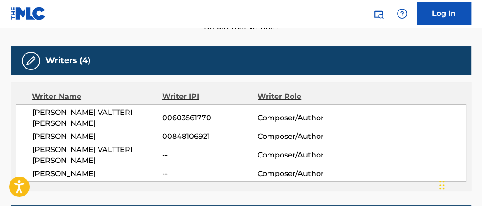
scroll to position [267, 0]
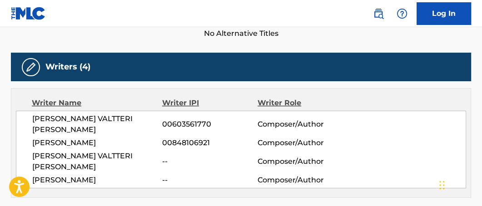
scroll to position [332, 0]
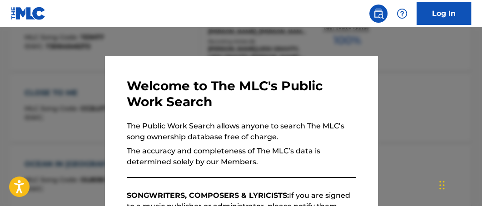
drag, startPoint x: 269, startPoint y: 32, endPoint x: 275, endPoint y: 33, distance: 6.0
click at [272, 32] on div at bounding box center [241, 130] width 482 height 206
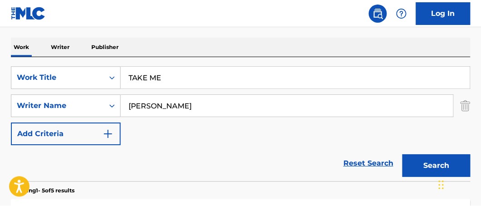
scroll to position [126, 0]
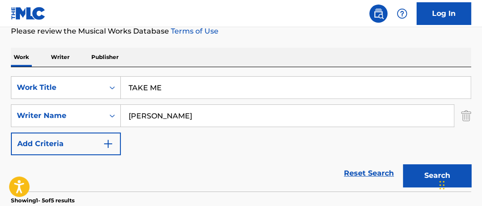
drag, startPoint x: 100, startPoint y: 69, endPoint x: 0, endPoint y: 34, distance: 105.8
type input "THAT DREAM ABOUT FLYING"
click at [403, 164] on button "Search" at bounding box center [437, 175] width 68 height 23
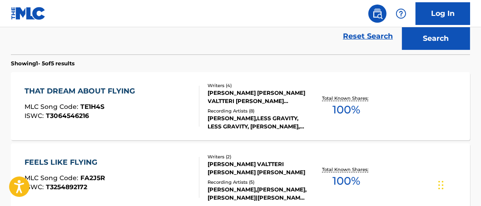
scroll to position [264, 0]
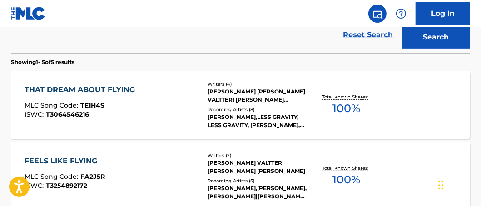
click at [351, 103] on span "100 %" at bounding box center [346, 108] width 28 height 16
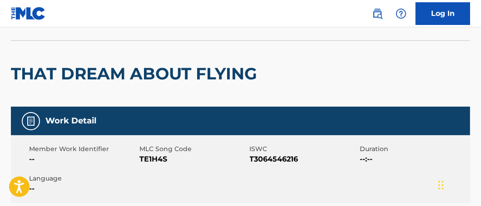
scroll to position [96, 0]
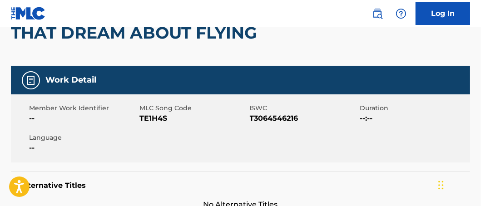
click at [284, 119] on span "T3064546216" at bounding box center [304, 118] width 108 height 11
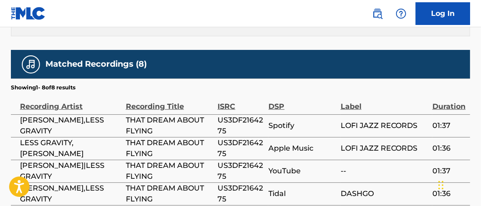
scroll to position [619, 0]
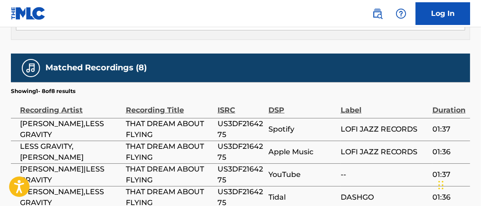
click at [257, 119] on span "US3DF2164275" at bounding box center [240, 130] width 46 height 22
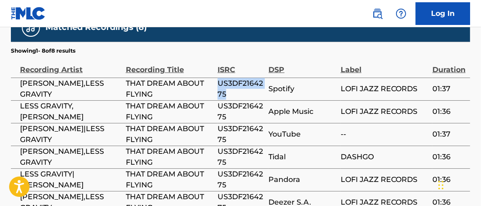
scroll to position [657, 0]
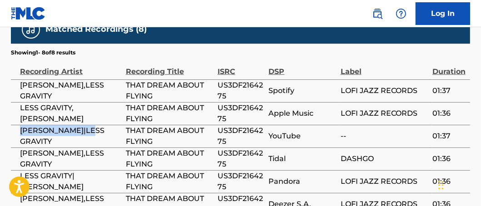
drag, startPoint x: 20, startPoint y: 106, endPoint x: 58, endPoint y: 119, distance: 39.9
click at [58, 125] on td "[PERSON_NAME]|LESS GRAVITY" at bounding box center [68, 136] width 115 height 23
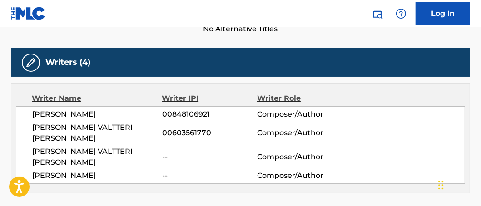
scroll to position [273, 0]
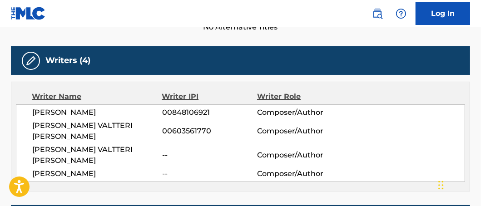
click at [129, 168] on span "[PERSON_NAME]" at bounding box center [97, 173] width 130 height 11
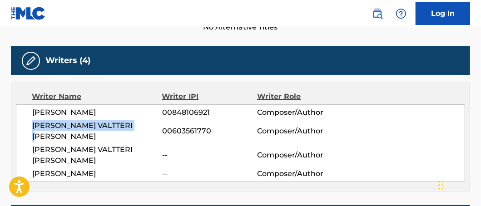
drag, startPoint x: 147, startPoint y: 125, endPoint x: 35, endPoint y: 128, distance: 111.8
click at [30, 130] on div "[PERSON_NAME] 00848106921 Composer/Author [PERSON_NAME] VALTTERI [PERSON_NAME] …" at bounding box center [240, 143] width 449 height 78
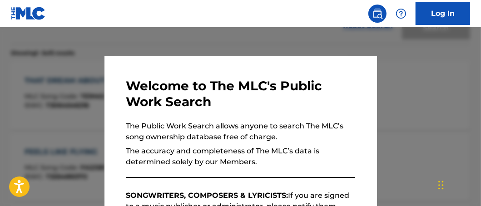
scroll to position [316, 0]
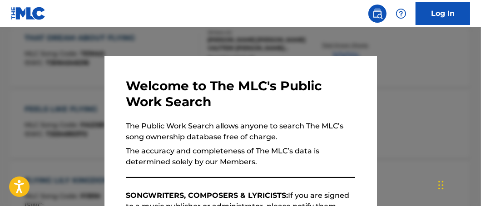
drag, startPoint x: 440, startPoint y: 79, endPoint x: 459, endPoint y: 87, distance: 19.7
click at [440, 79] on div at bounding box center [240, 130] width 481 height 206
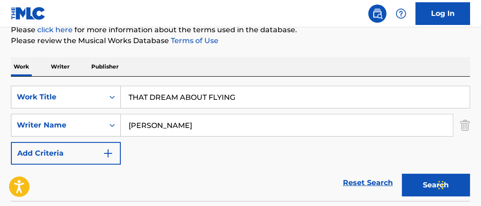
scroll to position [126, 0]
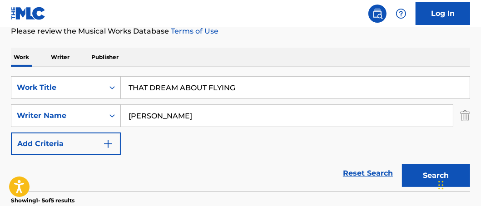
click at [61, 53] on p "Writer" at bounding box center [60, 57] width 24 height 19
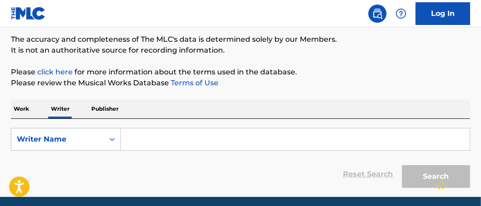
scroll to position [82, 0]
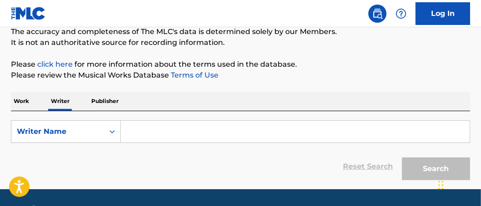
click at [183, 133] on input "Search Form" at bounding box center [295, 132] width 349 height 22
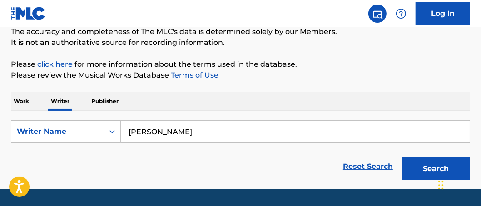
type input "[PERSON_NAME]"
click at [402, 158] on button "Search" at bounding box center [436, 169] width 68 height 23
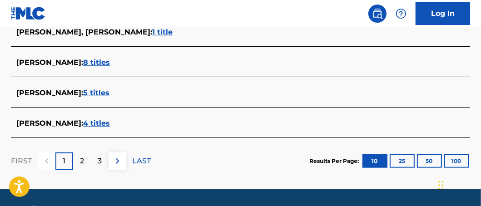
scroll to position [454, 0]
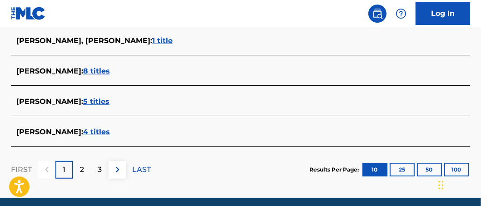
click at [83, 133] on span "4 titles" at bounding box center [96, 132] width 27 height 9
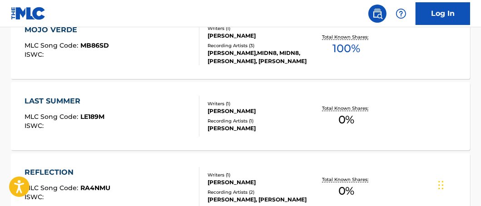
scroll to position [270, 0]
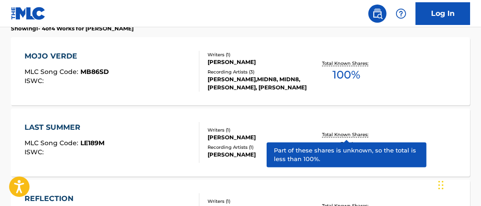
click at [355, 131] on p "Total Known Shares:" at bounding box center [346, 134] width 49 height 7
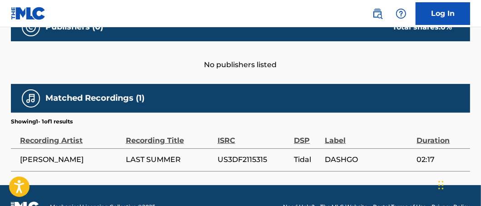
scroll to position [432, 0]
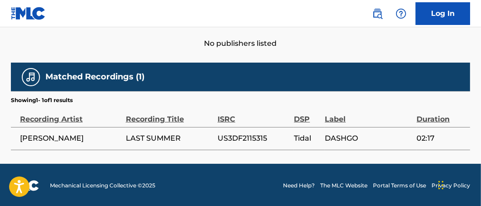
click at [247, 138] on span "US3DF2115315" at bounding box center [253, 138] width 72 height 11
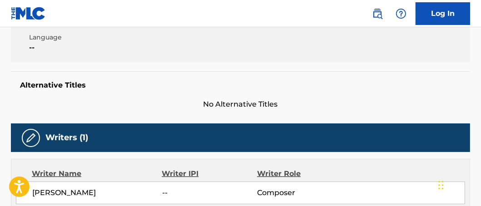
scroll to position [188, 0]
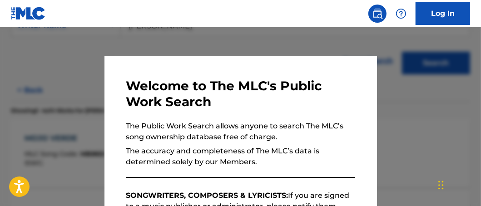
drag, startPoint x: 164, startPoint y: 49, endPoint x: 197, endPoint y: 49, distance: 32.2
click at [165, 47] on div at bounding box center [240, 130] width 481 height 206
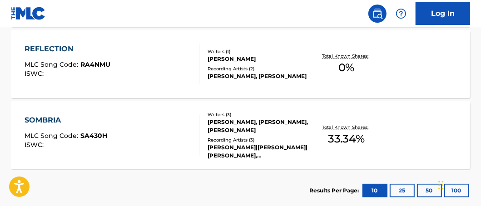
scroll to position [398, 0]
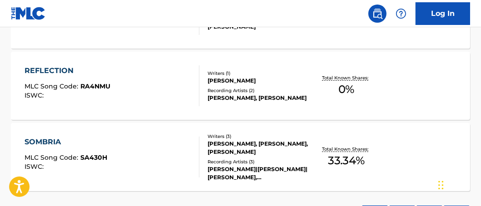
click at [342, 86] on span "0 %" at bounding box center [346, 89] width 16 height 16
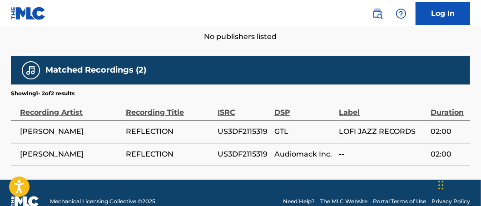
scroll to position [441, 0]
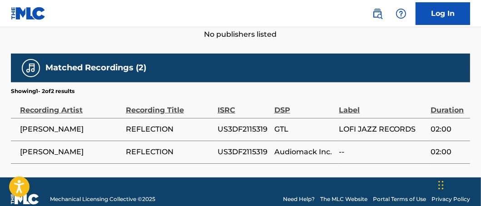
click at [247, 124] on span "US3DF2115319" at bounding box center [243, 129] width 52 height 11
click at [248, 124] on span "US3DF2115319" at bounding box center [243, 129] width 52 height 11
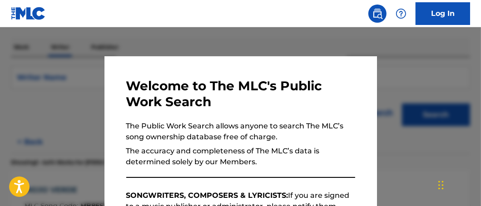
drag, startPoint x: 421, startPoint y: 141, endPoint x: 455, endPoint y: 148, distance: 35.3
click at [422, 143] on div at bounding box center [240, 130] width 481 height 206
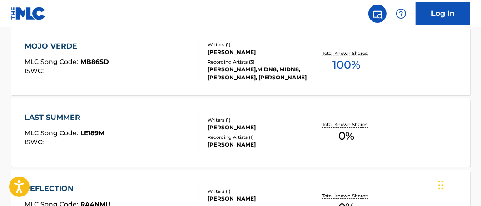
scroll to position [282, 0]
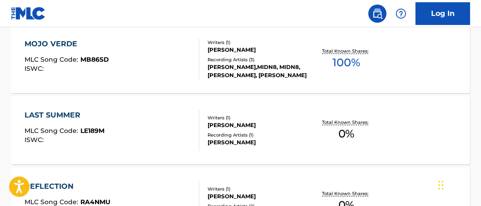
click at [370, 123] on p "Total Known Shares:" at bounding box center [346, 122] width 49 height 7
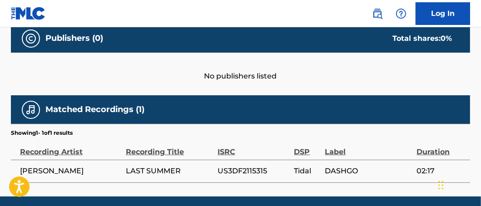
scroll to position [432, 0]
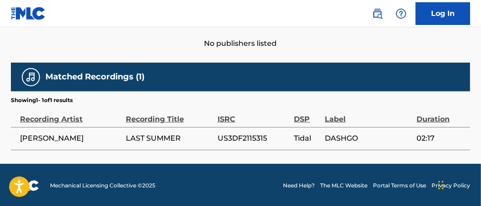
click at [256, 137] on span "US3DF2115315" at bounding box center [253, 138] width 72 height 11
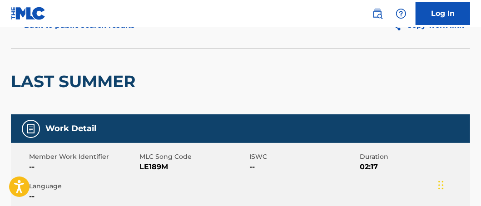
scroll to position [38, 0]
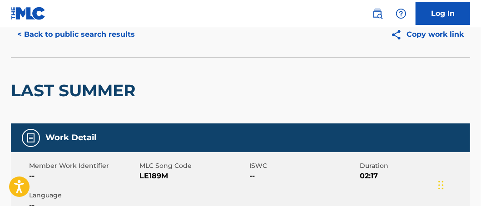
scroll to position [136, 0]
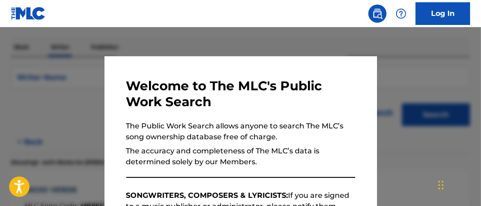
drag, startPoint x: 289, startPoint y: 36, endPoint x: 332, endPoint y: 49, distance: 45.5
click at [289, 36] on div at bounding box center [240, 130] width 481 height 206
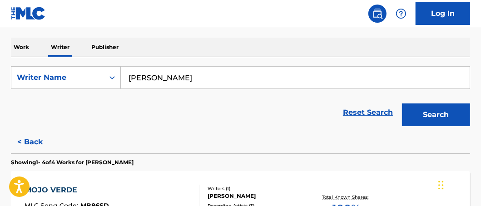
drag, startPoint x: 215, startPoint y: 70, endPoint x: 81, endPoint y: 44, distance: 137.0
type input "[PERSON_NAME]"
click at [402, 104] on button "Search" at bounding box center [436, 115] width 68 height 23
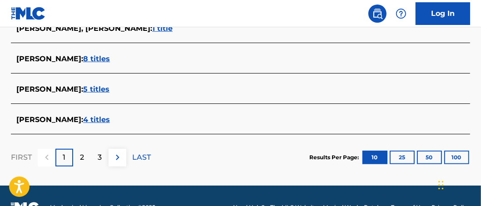
scroll to position [465, 0]
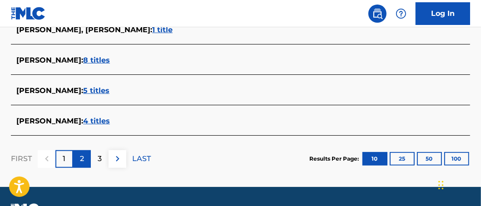
click at [78, 163] on div "2" at bounding box center [82, 159] width 18 height 18
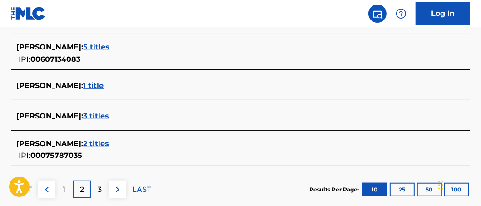
scroll to position [494, 0]
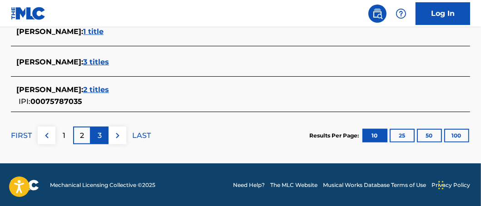
click at [104, 138] on div "3" at bounding box center [100, 136] width 18 height 18
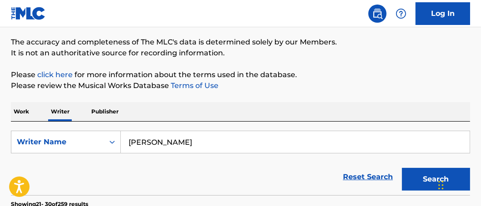
scroll to position [66, 0]
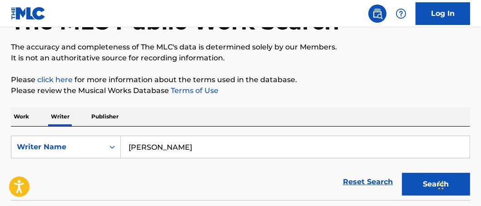
click at [24, 118] on p "Work" at bounding box center [21, 116] width 21 height 19
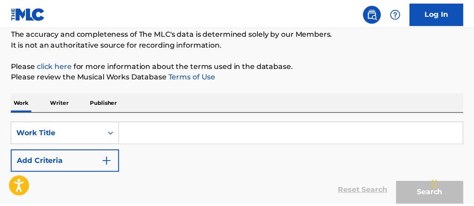
scroll to position [80, 0]
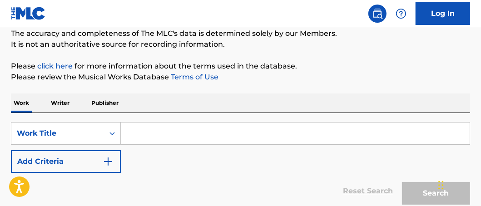
drag, startPoint x: 162, startPoint y: 136, endPoint x: 171, endPoint y: 138, distance: 9.4
click at [162, 136] on input "Search Form" at bounding box center [295, 134] width 349 height 22
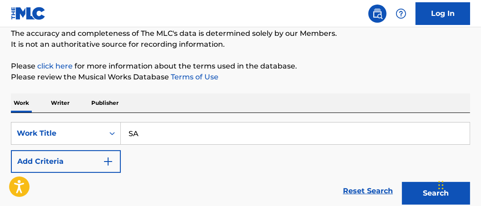
type input "S"
click at [402, 182] on button "Search" at bounding box center [436, 193] width 68 height 23
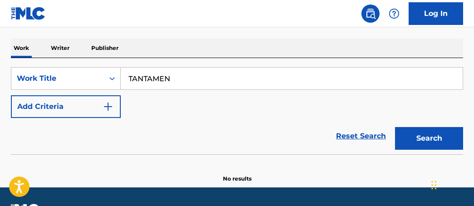
scroll to position [127, 0]
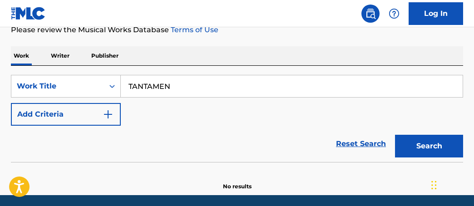
click at [158, 88] on input "TANTAMEN" at bounding box center [292, 86] width 342 height 22
click at [154, 85] on input "TANTAMEN" at bounding box center [292, 86] width 342 height 22
type input "TANTANMEN"
click at [395, 135] on button "Search" at bounding box center [429, 146] width 68 height 23
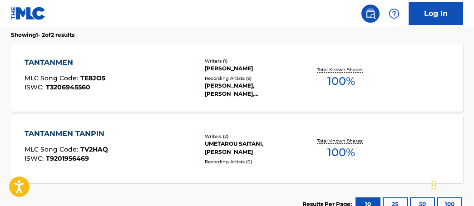
scroll to position [260, 0]
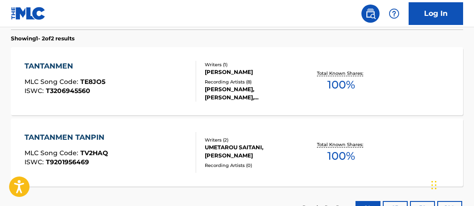
click at [350, 90] on span "100 %" at bounding box center [341, 85] width 28 height 16
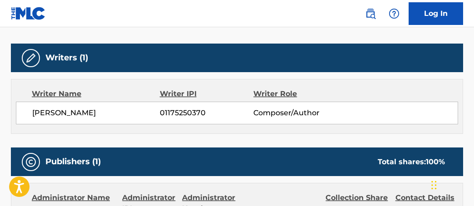
scroll to position [273, 0]
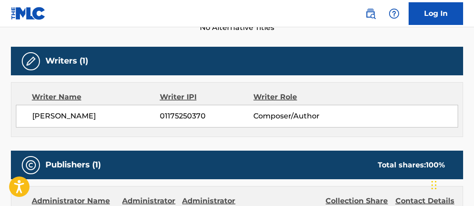
click at [65, 118] on span "[PERSON_NAME]" at bounding box center [96, 116] width 128 height 11
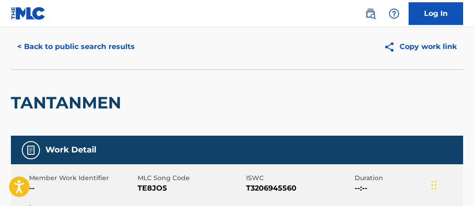
scroll to position [0, 0]
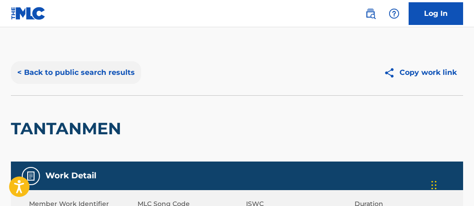
click at [73, 72] on button "< Back to public search results" at bounding box center [76, 72] width 130 height 23
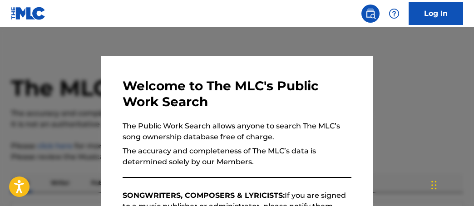
scroll to position [283, 0]
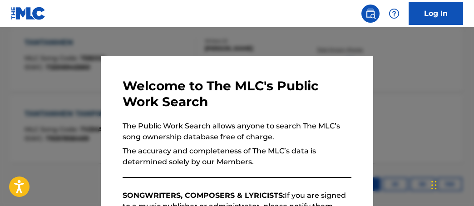
click at [423, 94] on div at bounding box center [237, 130] width 474 height 206
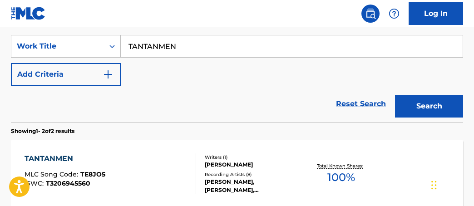
scroll to position [136, 0]
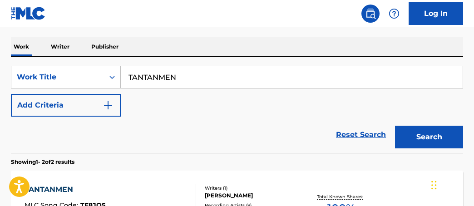
drag, startPoint x: 227, startPoint y: 81, endPoint x: 54, endPoint y: 56, distance: 175.2
click at [75, 62] on div "SearchWithCriteria4b43cd25-f5bf-441a-b4b9-1111701e18b5 Work Title TANTANMEN Add…" at bounding box center [237, 105] width 452 height 96
type input "SAUTE"
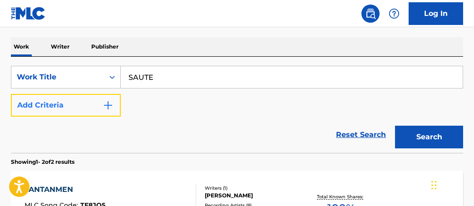
click at [100, 106] on button "Add Criteria" at bounding box center [66, 105] width 110 height 23
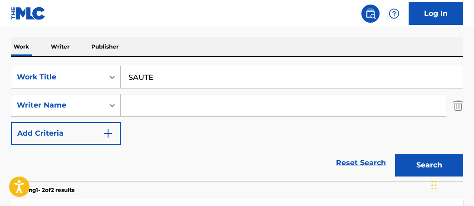
click at [179, 111] on input "Search Form" at bounding box center [283, 105] width 325 height 22
type input "[PERSON_NAME]"
click at [395, 154] on button "Search" at bounding box center [429, 165] width 68 height 23
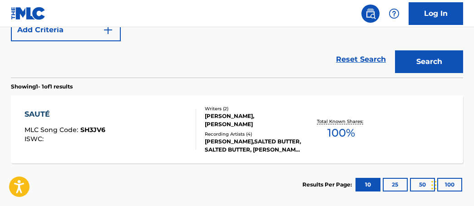
scroll to position [237, 0]
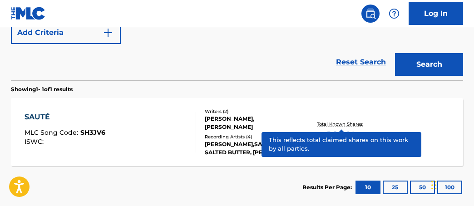
click at [347, 123] on p "Total Known Shares:" at bounding box center [341, 124] width 49 height 7
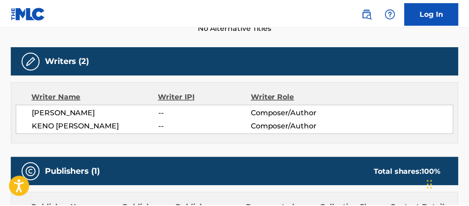
scroll to position [277, 0]
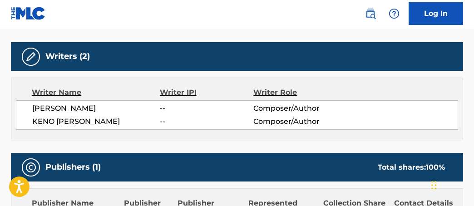
click at [73, 124] on span "KENO [PERSON_NAME]" at bounding box center [96, 121] width 128 height 11
click at [72, 124] on span "KENO [PERSON_NAME]" at bounding box center [96, 121] width 128 height 11
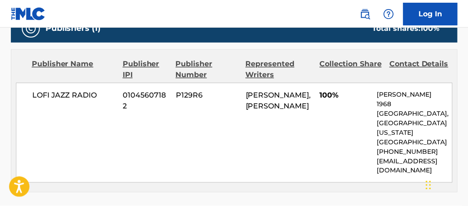
scroll to position [415, 0]
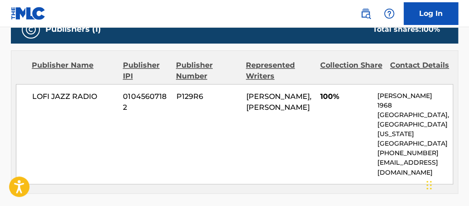
click at [76, 96] on span "LOFI JAZZ RADIO" at bounding box center [74, 96] width 84 height 11
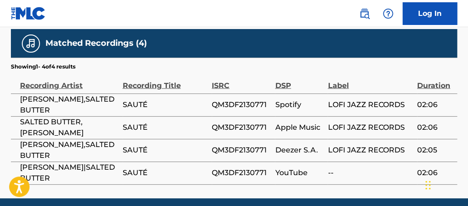
scroll to position [593, 0]
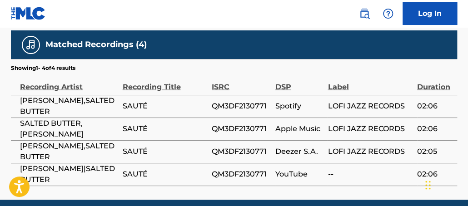
click at [238, 101] on span "QM3DF2130771" at bounding box center [241, 106] width 59 height 11
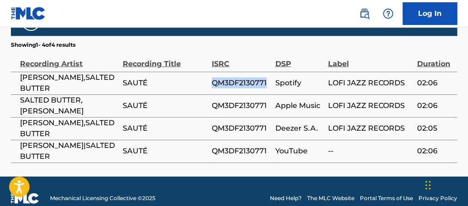
scroll to position [612, 0]
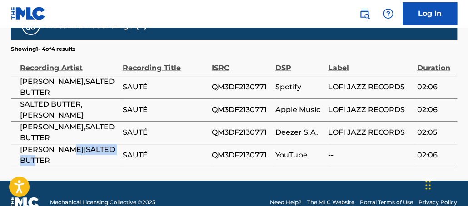
drag, startPoint x: 67, startPoint y: 137, endPoint x: 53, endPoint y: 151, distance: 19.9
click at [82, 151] on span "[PERSON_NAME]|SALTED BUTTER" at bounding box center [69, 155] width 98 height 22
